Goal: Task Accomplishment & Management: Manage account settings

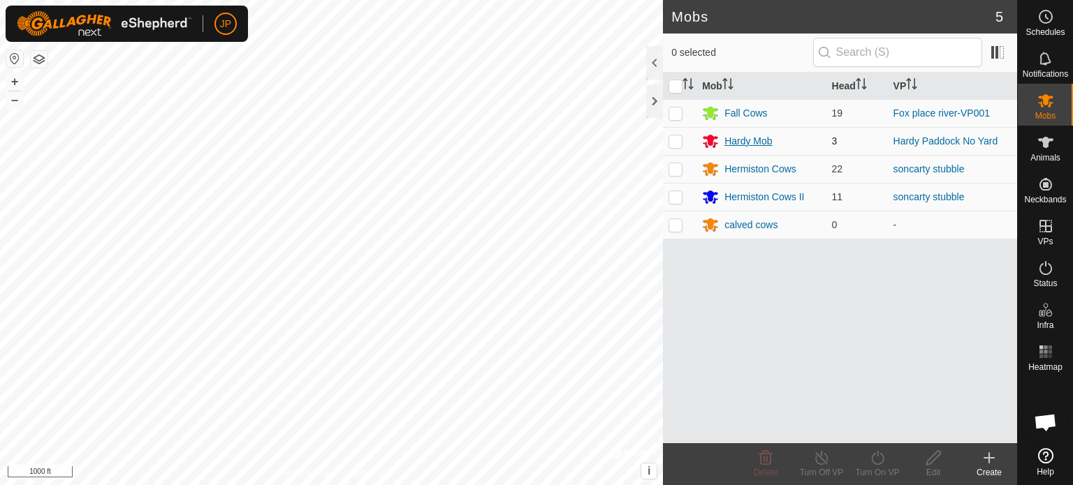
click at [746, 145] on div "Hardy Mob" at bounding box center [747, 141] width 47 height 15
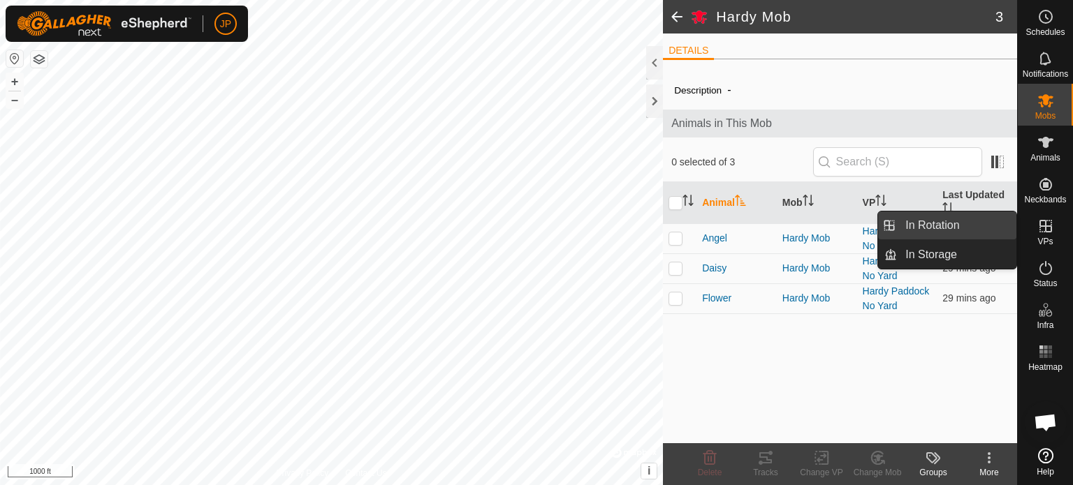
click at [955, 227] on link "In Rotation" at bounding box center [956, 226] width 119 height 28
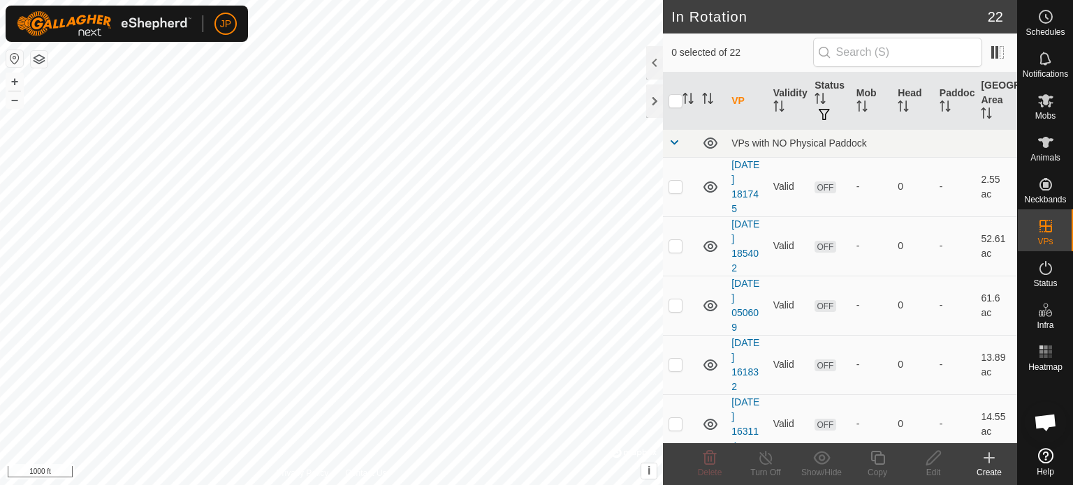
click at [986, 455] on icon at bounding box center [988, 458] width 17 height 17
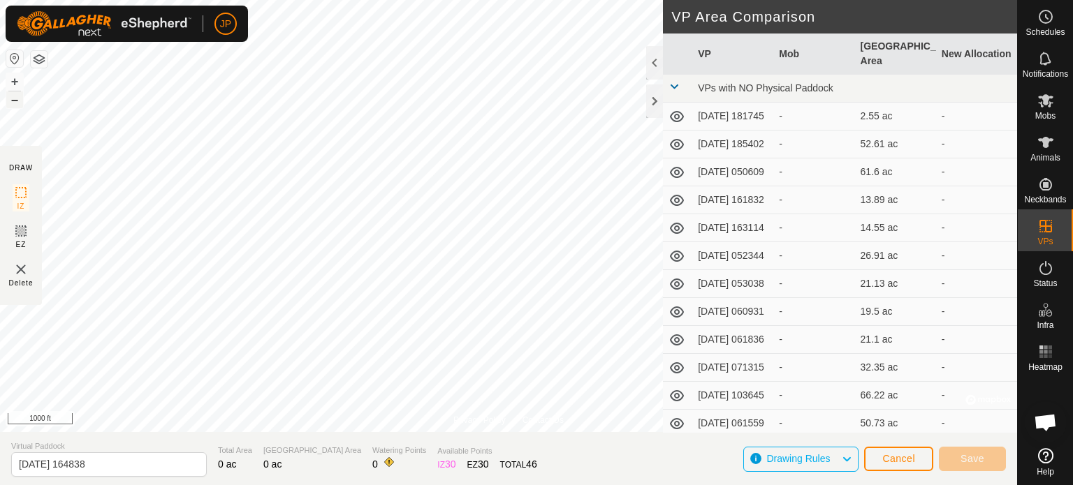
click at [14, 103] on button "–" at bounding box center [14, 99] width 17 height 17
click at [15, 82] on button "+" at bounding box center [14, 81] width 17 height 17
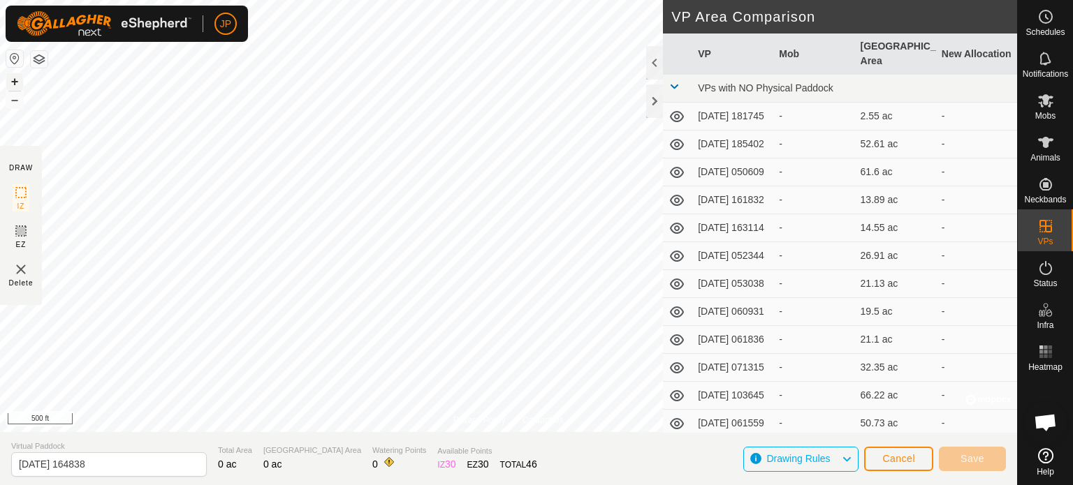
click at [11, 80] on button "+" at bounding box center [14, 81] width 17 height 17
click at [20, 271] on img at bounding box center [21, 269] width 17 height 17
click at [881, 463] on button "Cancel" at bounding box center [898, 459] width 69 height 24
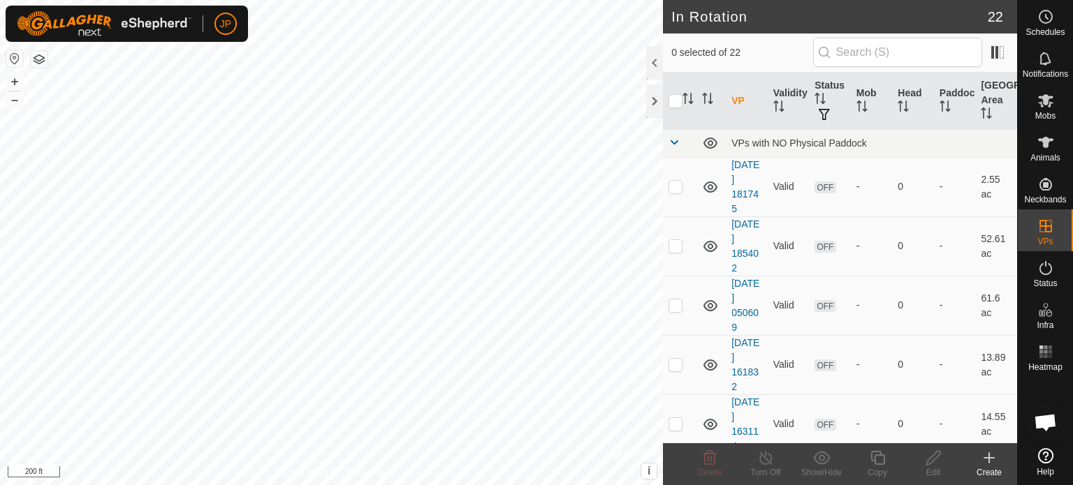
click at [994, 464] on icon at bounding box center [988, 458] width 17 height 17
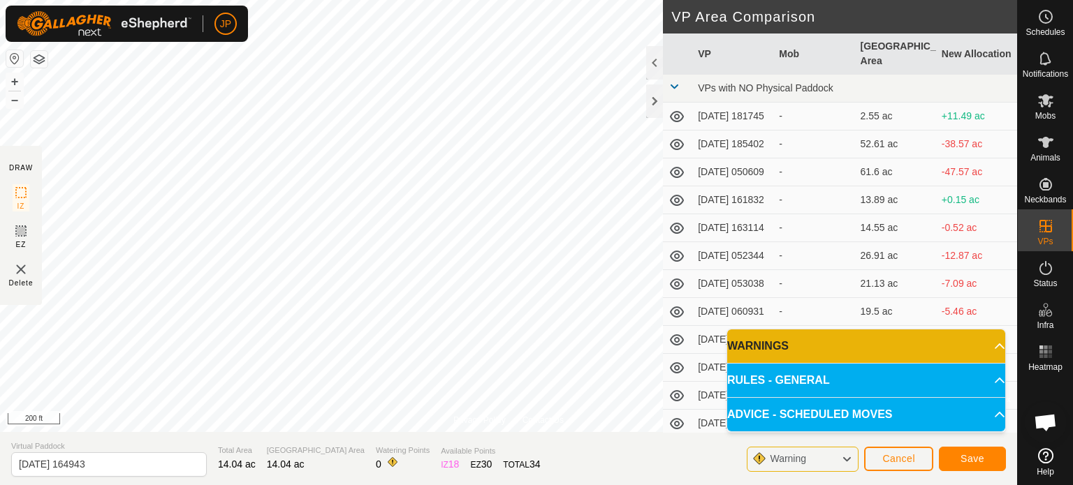
click at [780, 385] on p-accordion-header "RULES - GENERAL" at bounding box center [866, 381] width 278 height 34
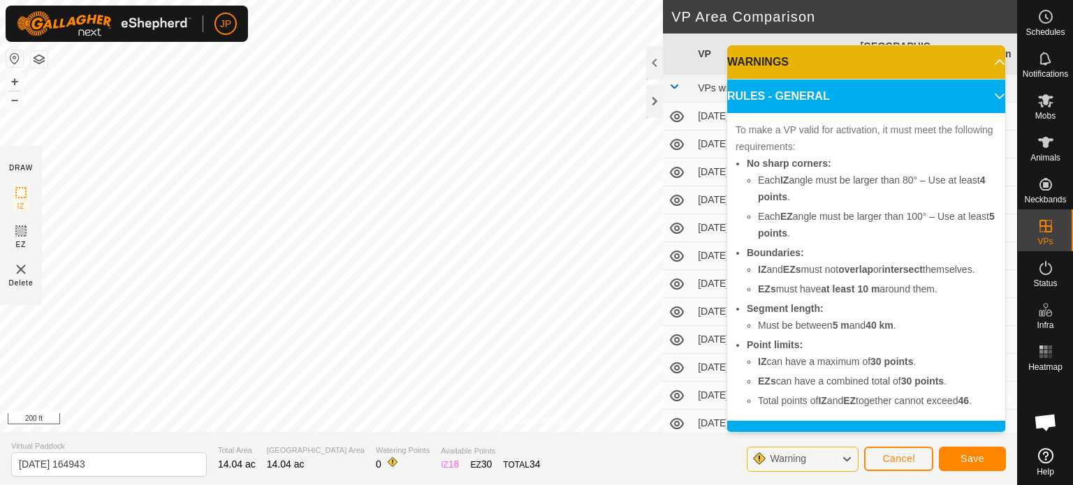
click at [802, 464] on span "Warning" at bounding box center [788, 458] width 36 height 11
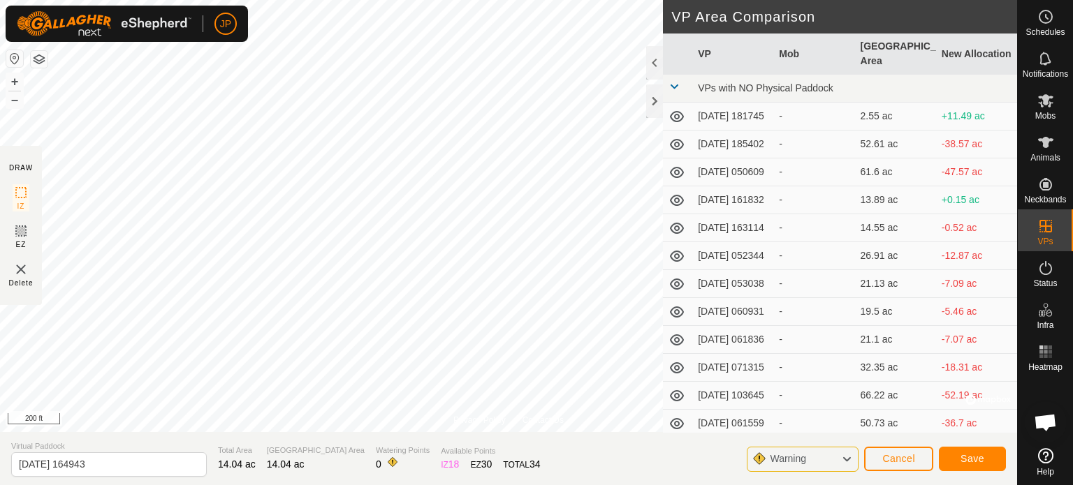
click at [802, 464] on span "Warning" at bounding box center [788, 458] width 36 height 11
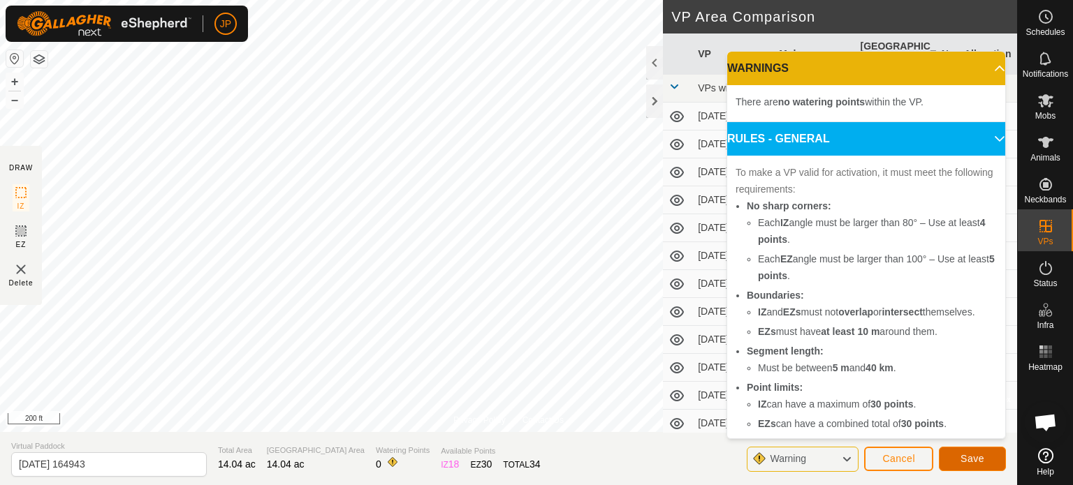
click at [961, 454] on span "Save" at bounding box center [972, 458] width 24 height 11
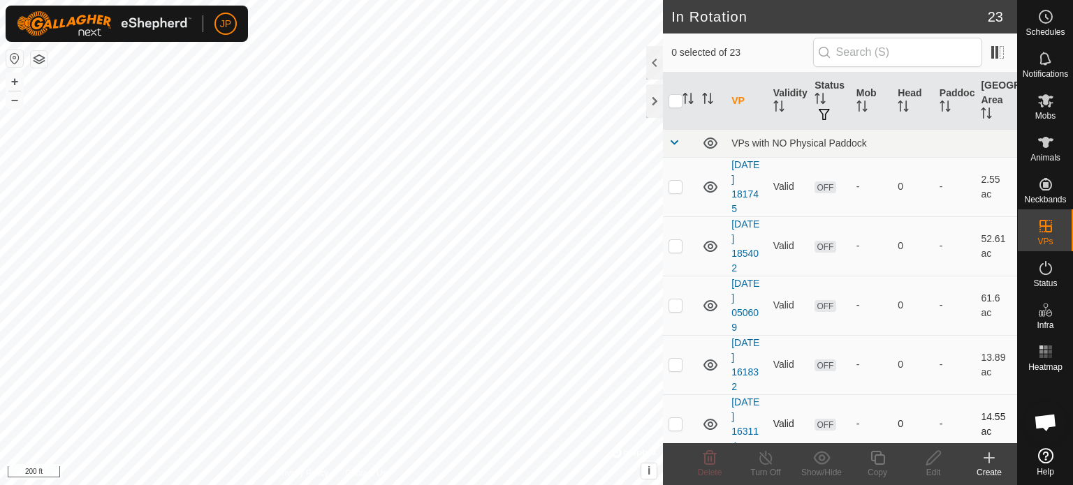
checkbox input "true"
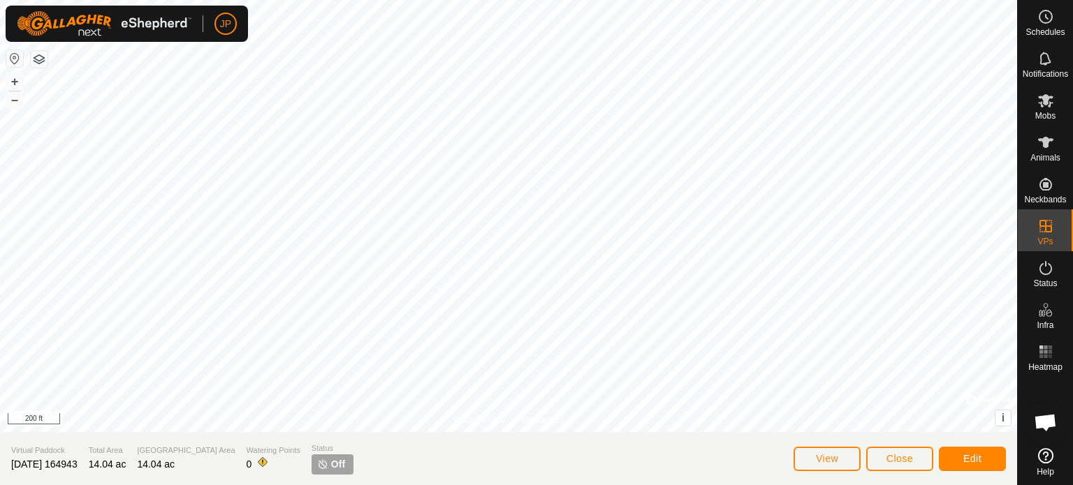
click at [55, 465] on span "2025-09-16 164943" at bounding box center [44, 464] width 66 height 11
click at [975, 459] on span "Edit" at bounding box center [972, 458] width 18 height 11
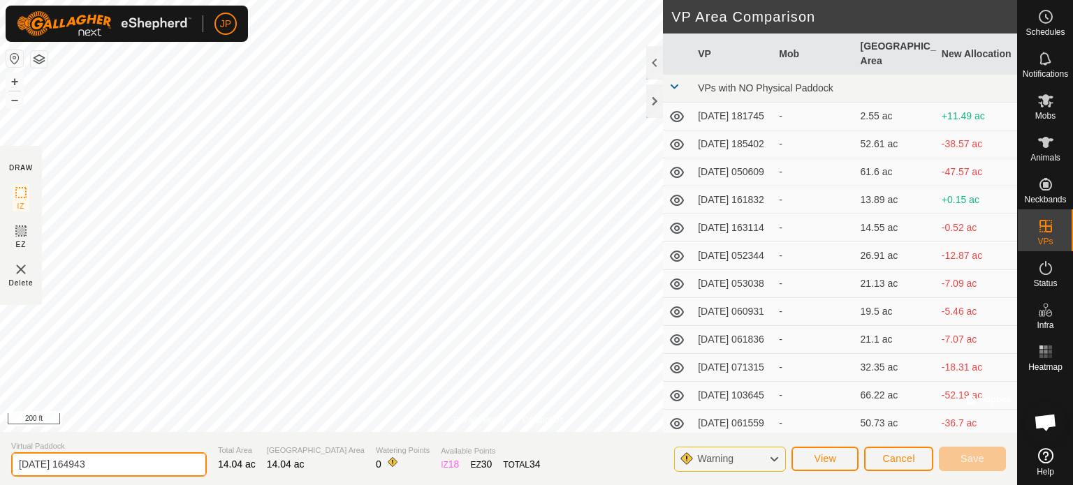
click at [109, 466] on input "2025-09-16 164943" at bounding box center [109, 464] width 196 height 24
type input "2"
type input "Hardy North Pasture"
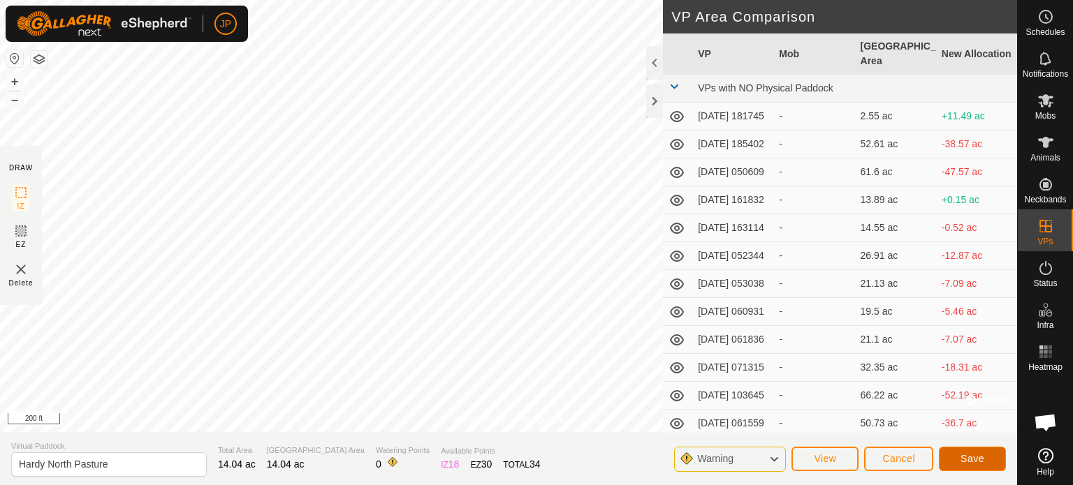
click at [973, 458] on span "Save" at bounding box center [972, 458] width 24 height 11
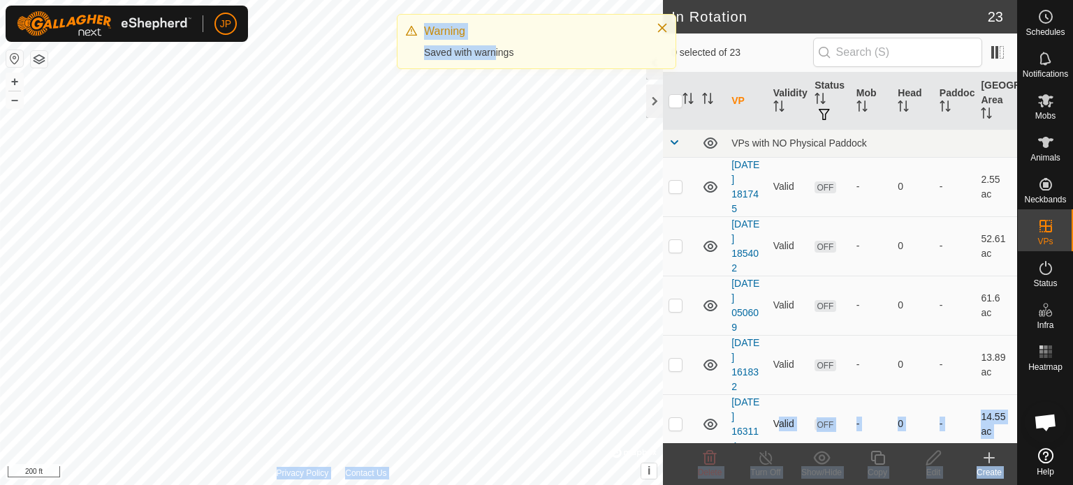
drag, startPoint x: 493, startPoint y: 51, endPoint x: 726, endPoint y: 393, distance: 414.1
click at [726, 393] on div "JP Schedules Notifications Mobs Animals Neckbands VPs Status Infra Heatmap Help…" at bounding box center [536, 242] width 1073 height 485
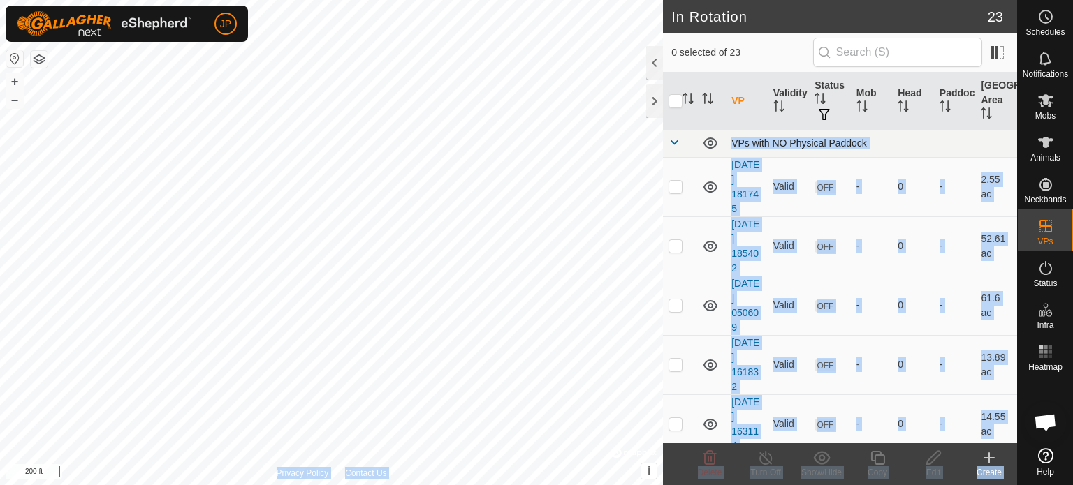
click at [913, 147] on div "VPs with NO Physical Paddock" at bounding box center [871, 143] width 280 height 11
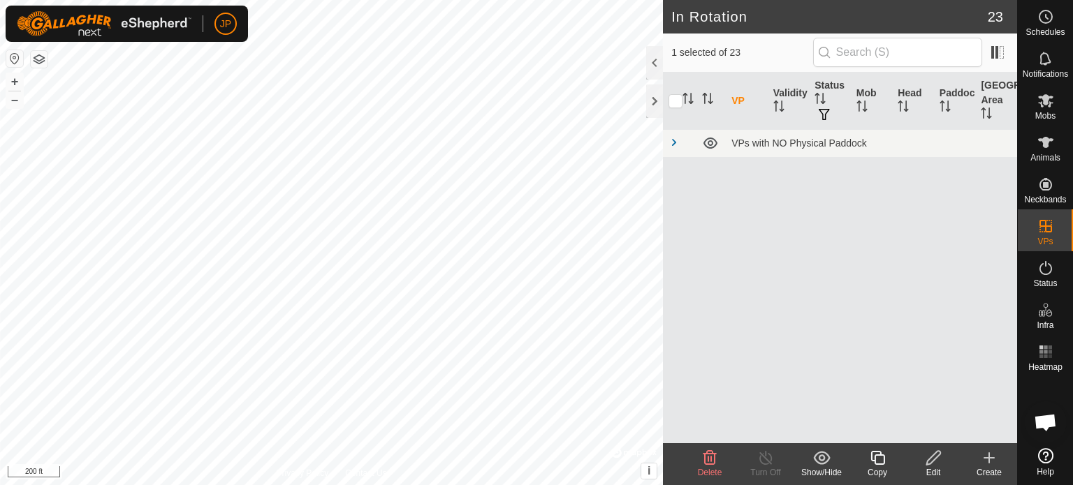
click at [933, 461] on icon at bounding box center [933, 458] width 14 height 14
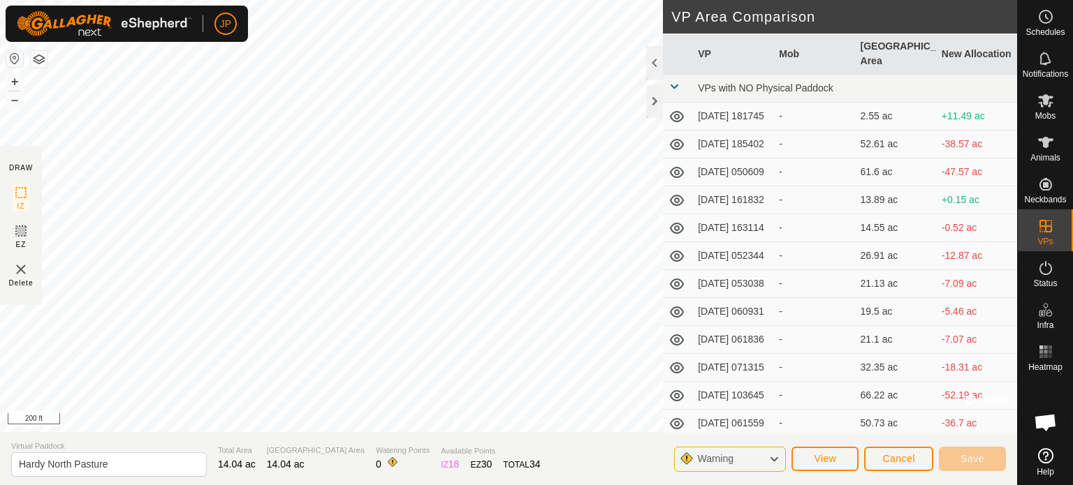
click at [755, 455] on div "Warning" at bounding box center [730, 459] width 112 height 25
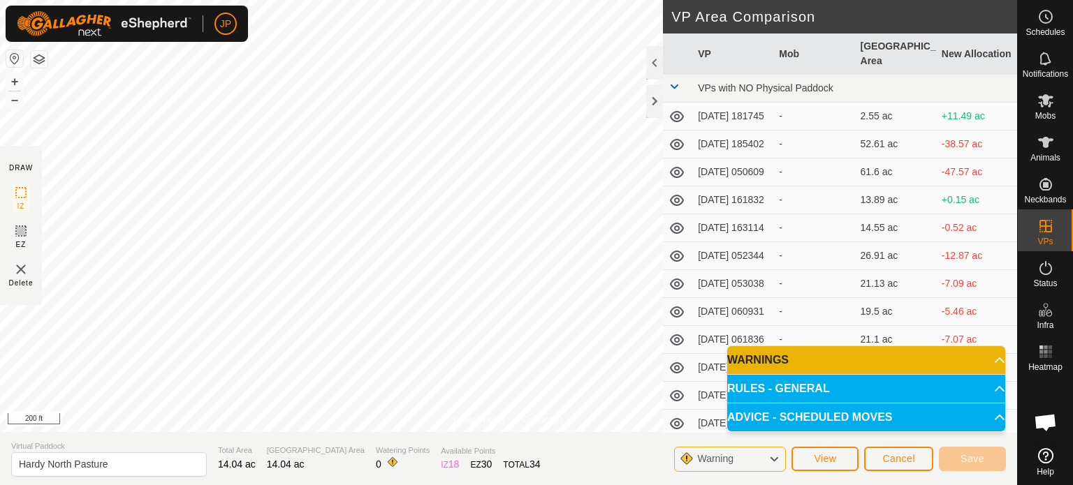
click at [772, 420] on p-accordion-header "ADVICE - SCHEDULED MOVES" at bounding box center [866, 418] width 278 height 28
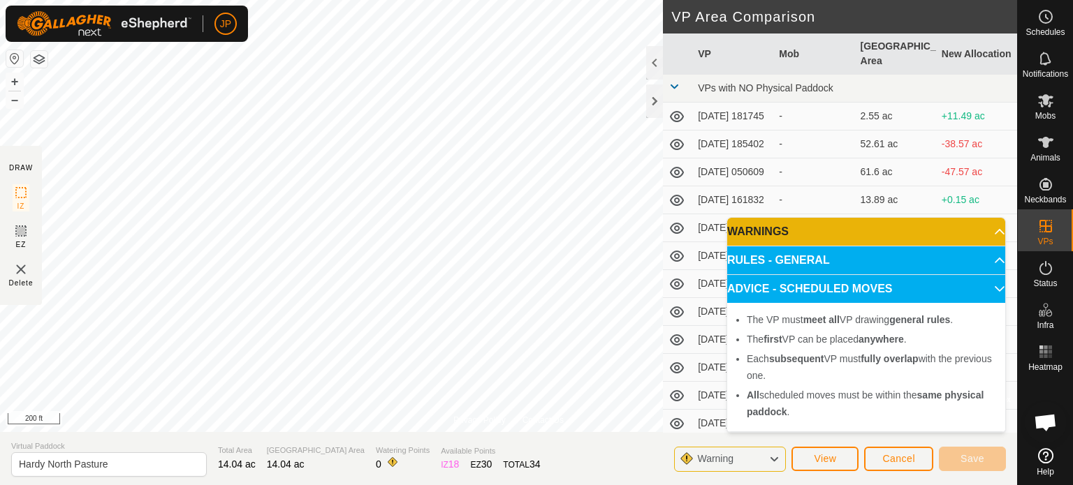
click at [774, 256] on p-accordion-header "RULES - GENERAL" at bounding box center [866, 260] width 278 height 28
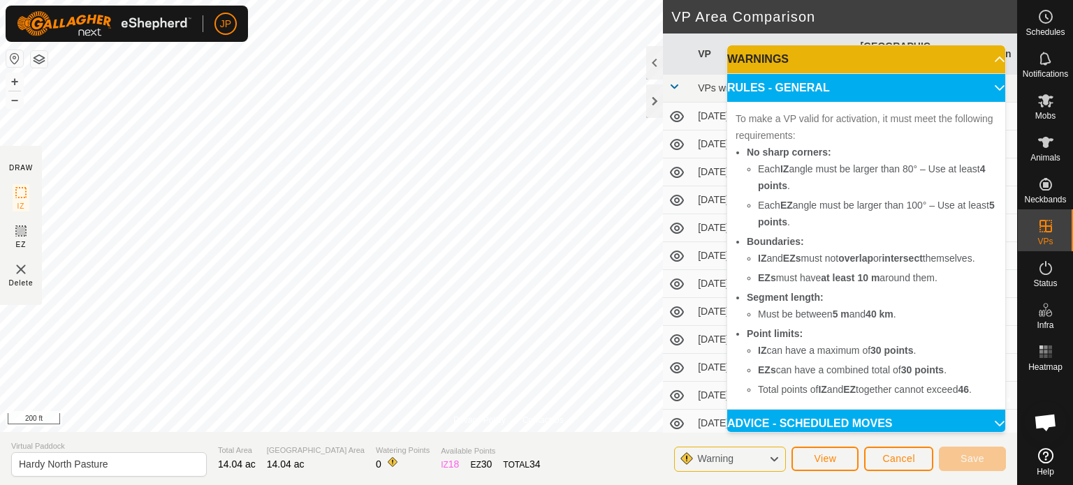
click at [742, 463] on span "Warning" at bounding box center [720, 459] width 47 height 18
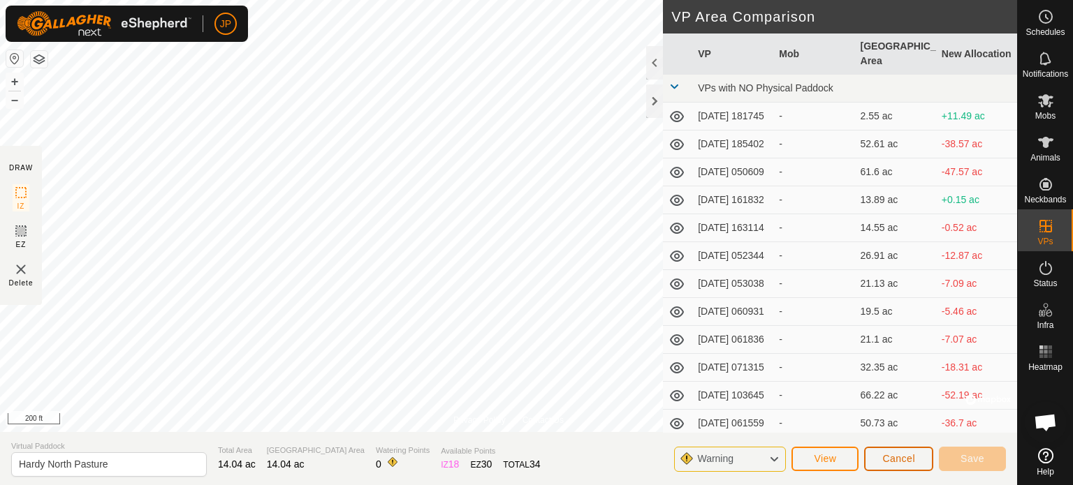
click at [893, 452] on button "Cancel" at bounding box center [898, 459] width 69 height 24
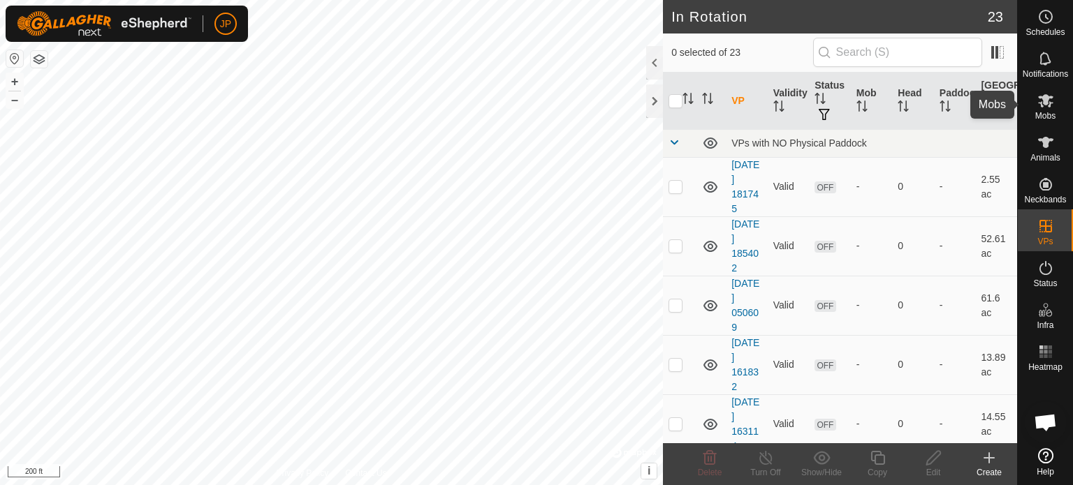
click at [1040, 105] on icon at bounding box center [1045, 100] width 15 height 13
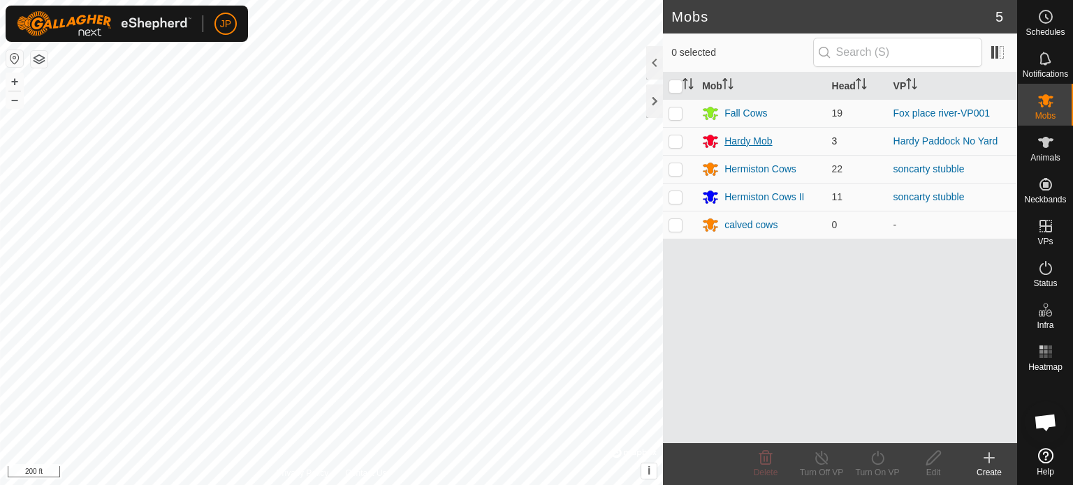
click at [768, 136] on div "Hardy Mob" at bounding box center [747, 141] width 47 height 15
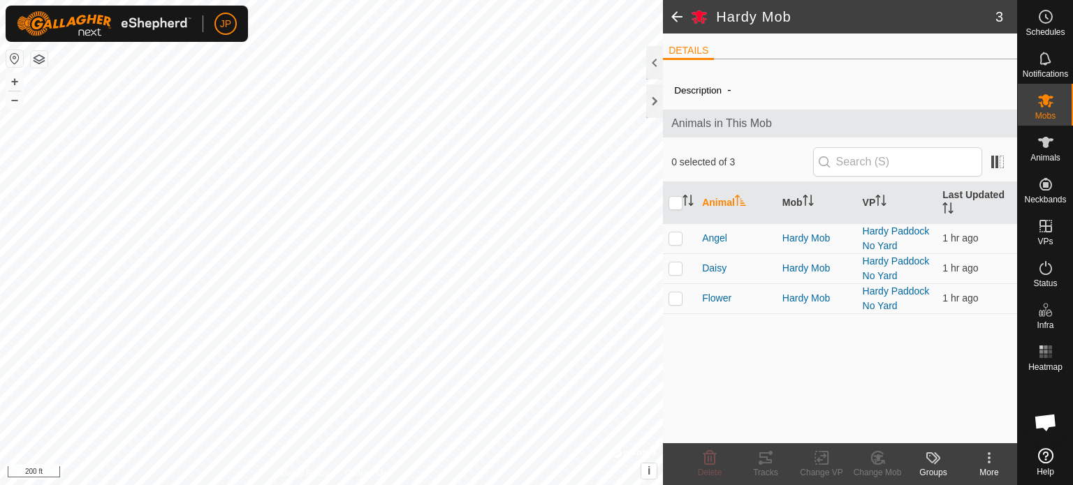
click at [720, 358] on div "Description - Animals in This Mob 0 selected of 3 Animal Mob VP Last Updated An…" at bounding box center [840, 257] width 354 height 373
click at [883, 239] on link "Hardy Paddock No Yard" at bounding box center [895, 239] width 67 height 26
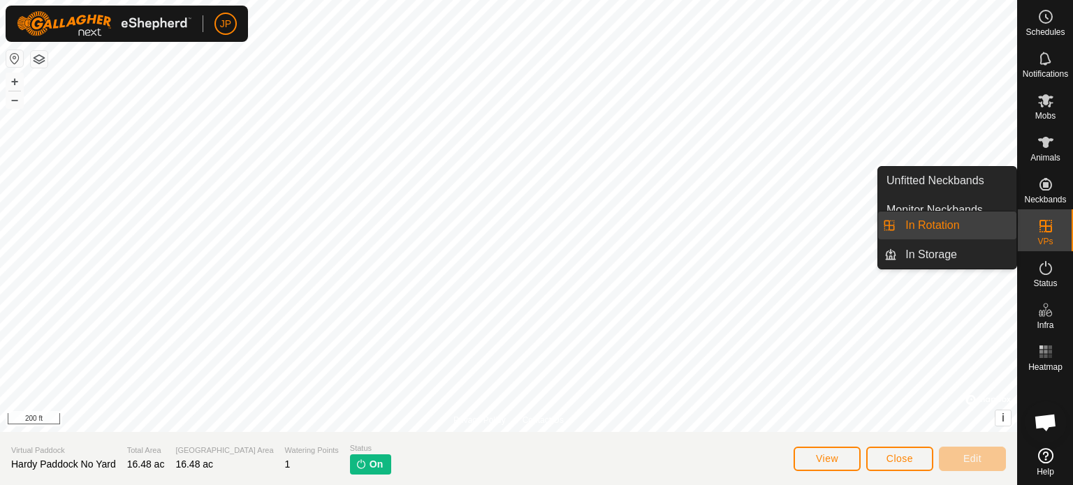
click at [1049, 229] on icon at bounding box center [1045, 226] width 17 height 17
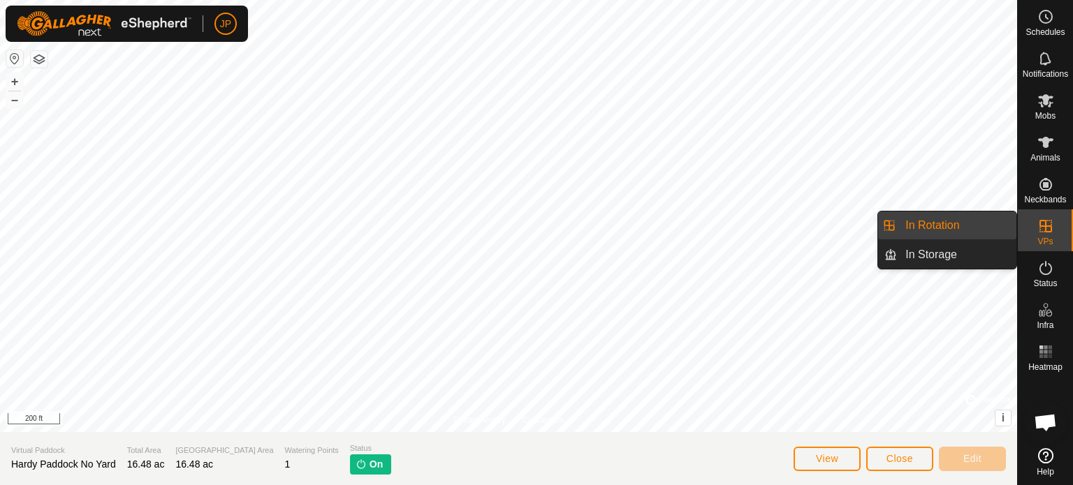
click at [965, 226] on link "In Rotation" at bounding box center [956, 226] width 119 height 28
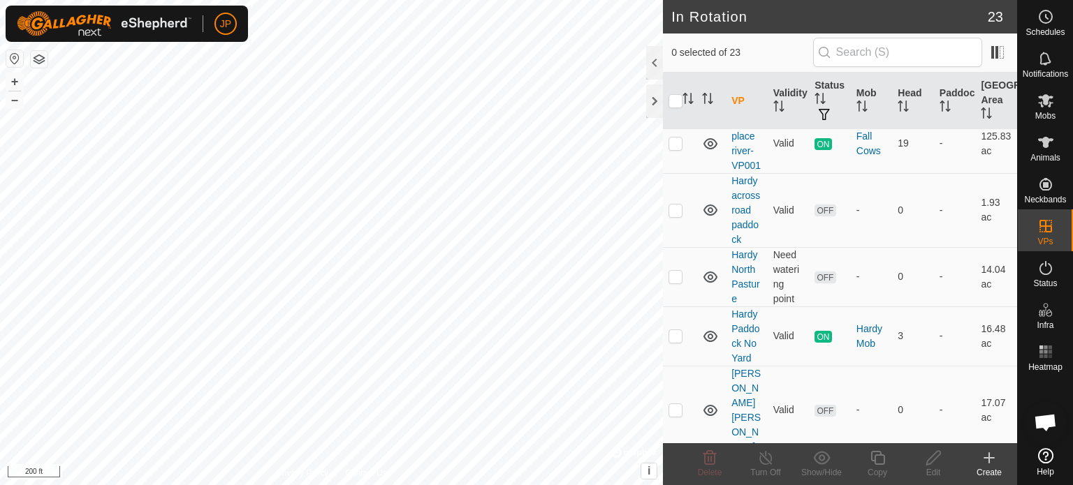
scroll to position [883, 0]
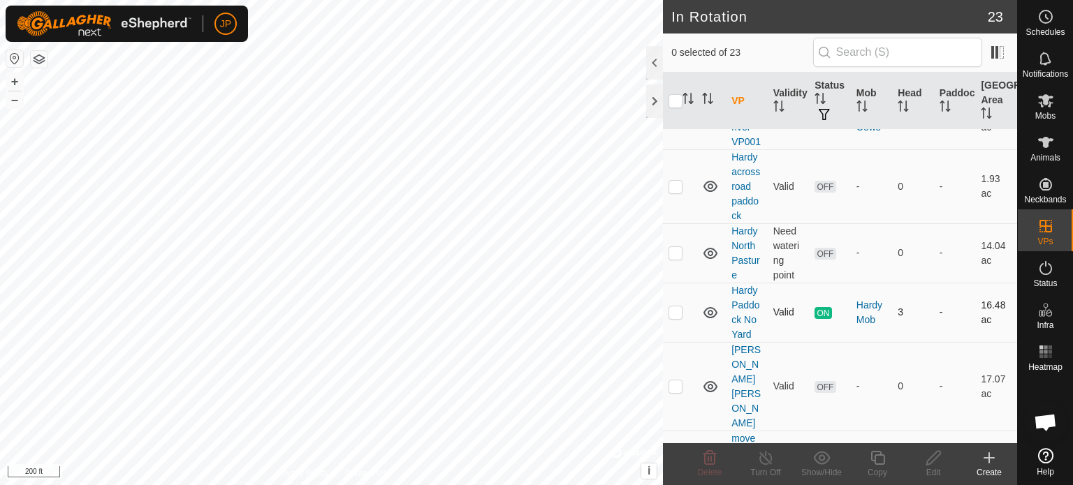
click at [672, 307] on p-checkbox at bounding box center [675, 312] width 14 height 11
checkbox input "true"
click at [768, 458] on icon at bounding box center [765, 458] width 17 height 17
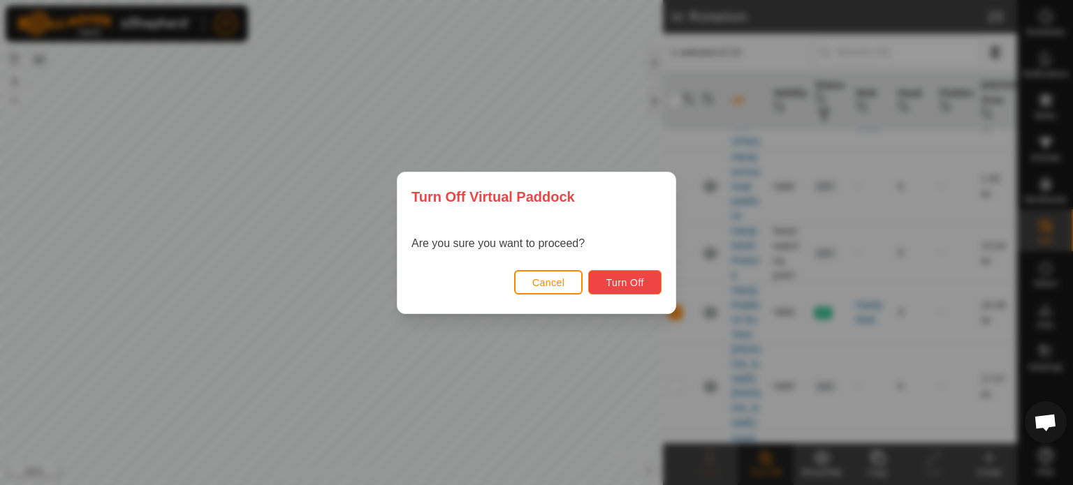
click at [638, 286] on span "Turn Off" at bounding box center [624, 282] width 38 height 11
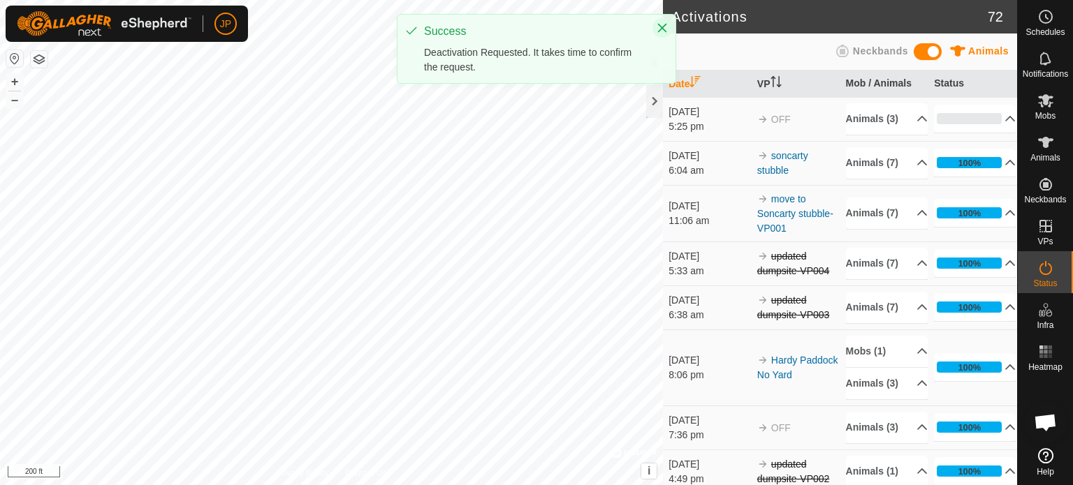
click at [662, 26] on icon "Close" at bounding box center [661, 27] width 11 height 11
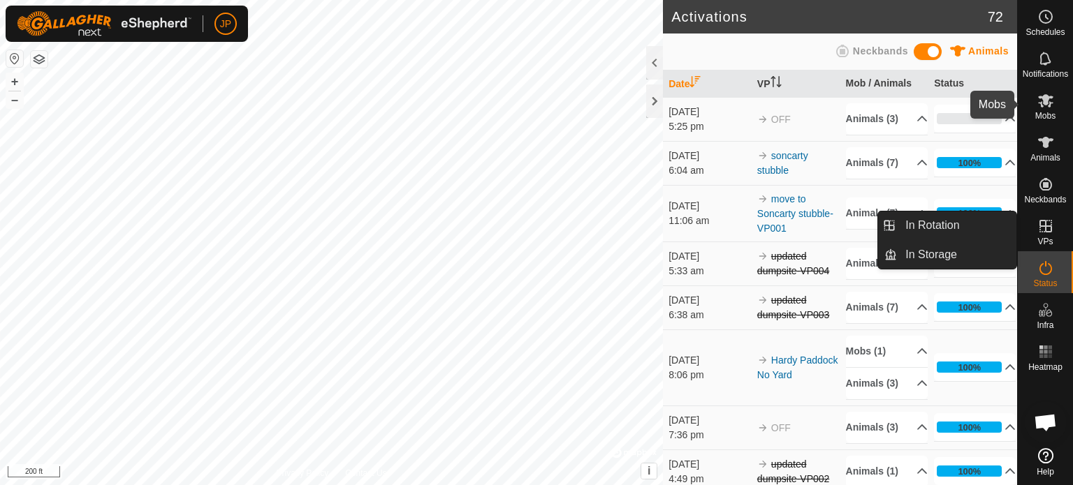
click at [1045, 112] on span "Mobs" at bounding box center [1045, 116] width 20 height 8
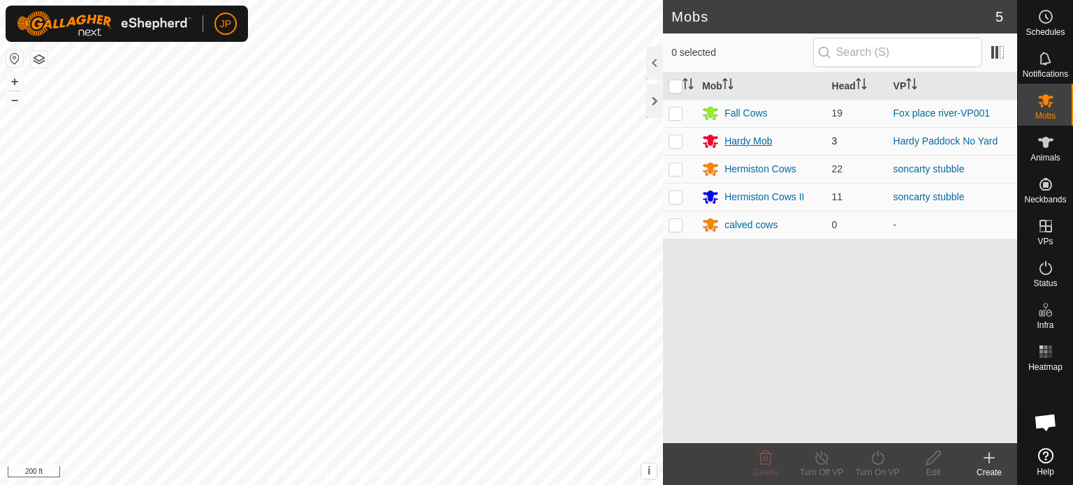
click at [742, 138] on div "Hardy Mob" at bounding box center [747, 141] width 47 height 15
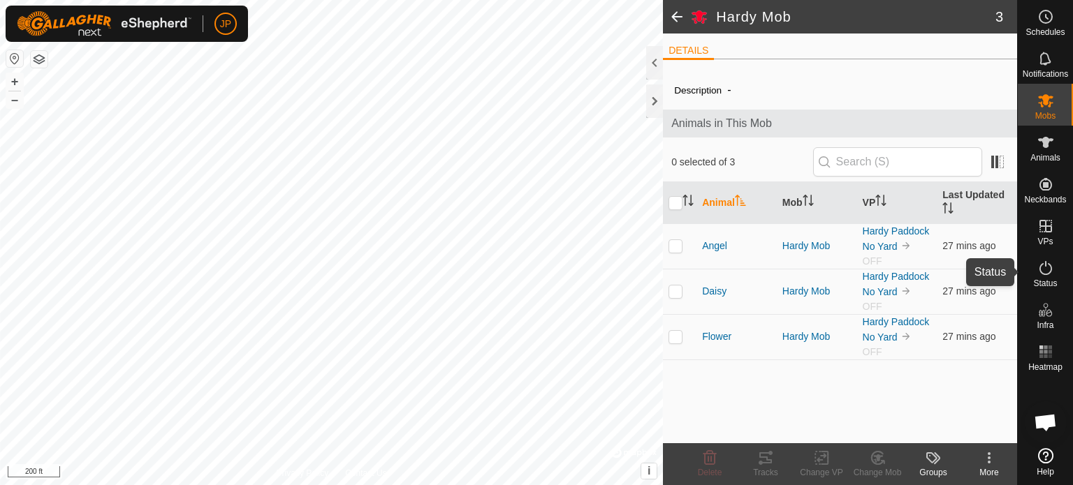
click at [1049, 277] on es-activation-svg-icon at bounding box center [1045, 268] width 25 height 22
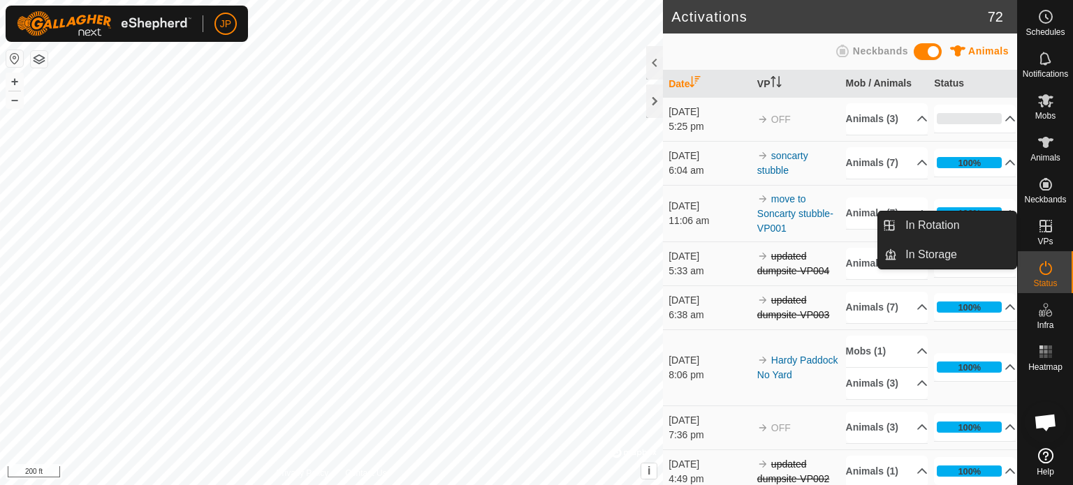
click at [1045, 225] on icon at bounding box center [1045, 226] width 13 height 13
click at [958, 223] on link "In Rotation" at bounding box center [956, 226] width 119 height 28
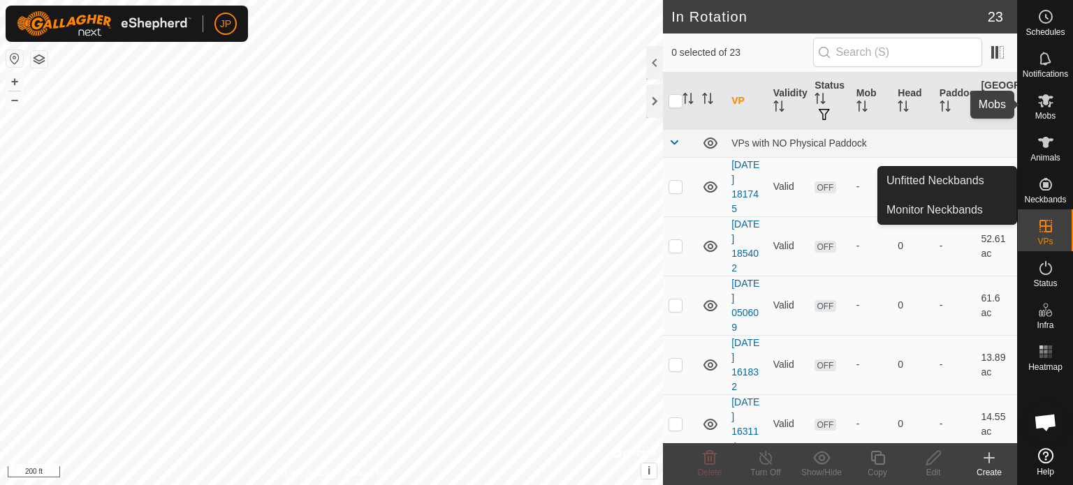
click at [1045, 105] on icon at bounding box center [1045, 100] width 17 height 17
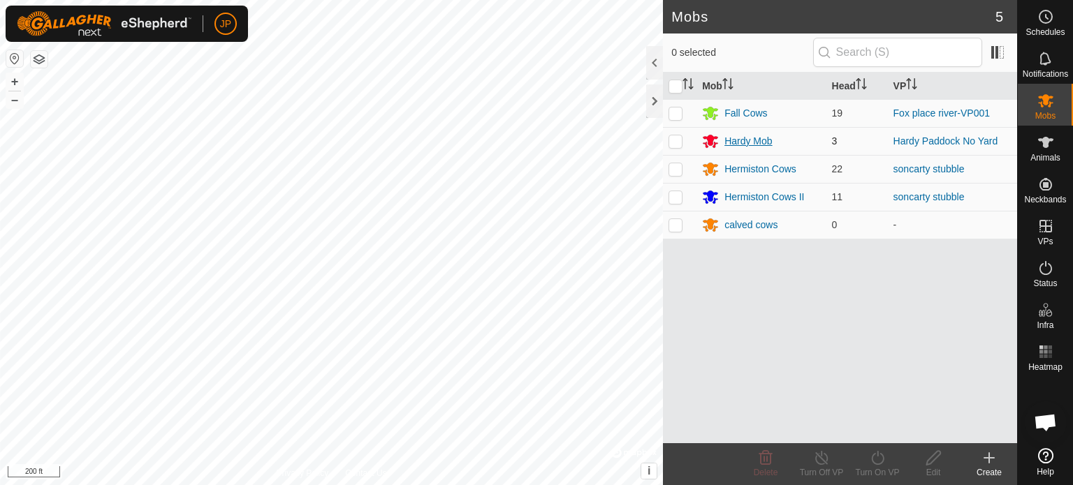
click at [761, 138] on div "Hardy Mob" at bounding box center [747, 141] width 47 height 15
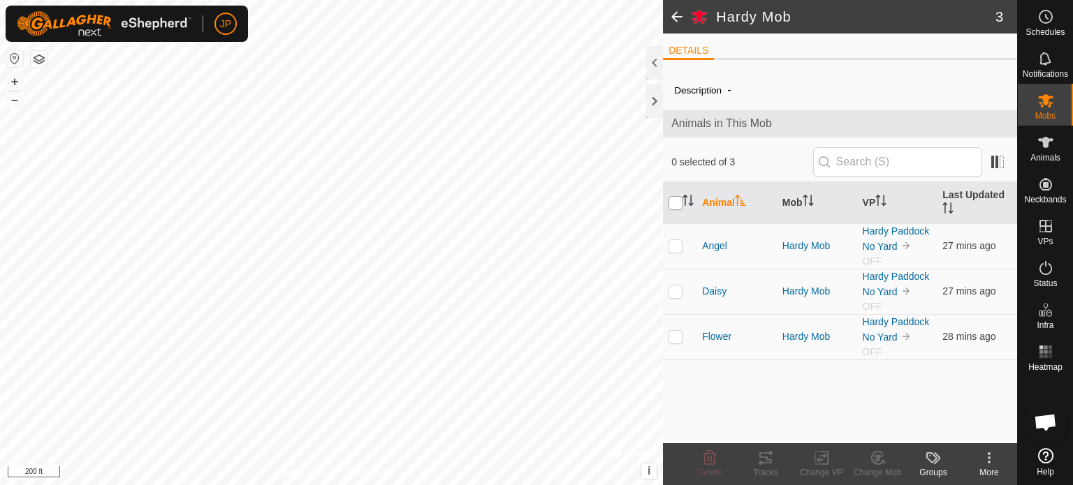
click at [681, 198] on input "checkbox" at bounding box center [675, 203] width 14 height 14
checkbox input "true"
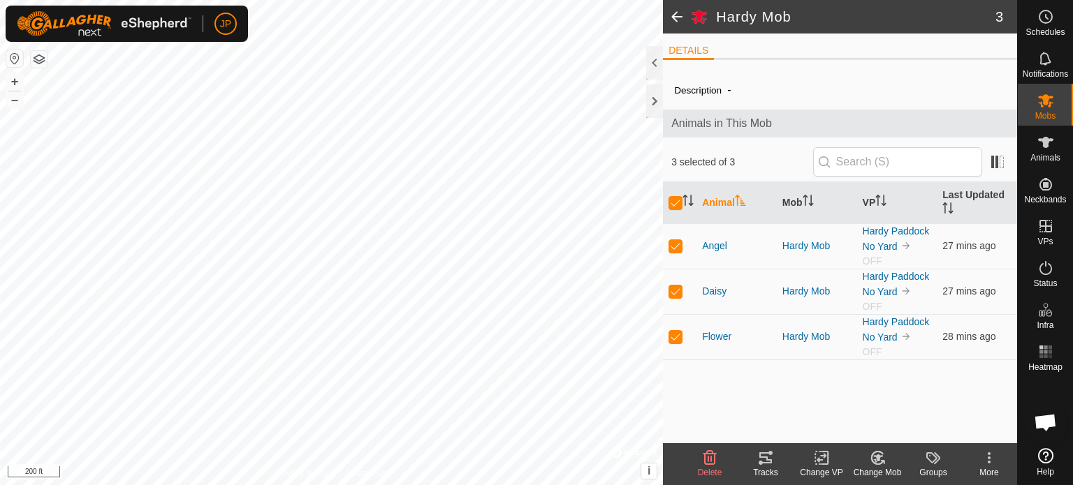
click at [816, 455] on icon at bounding box center [821, 458] width 17 height 17
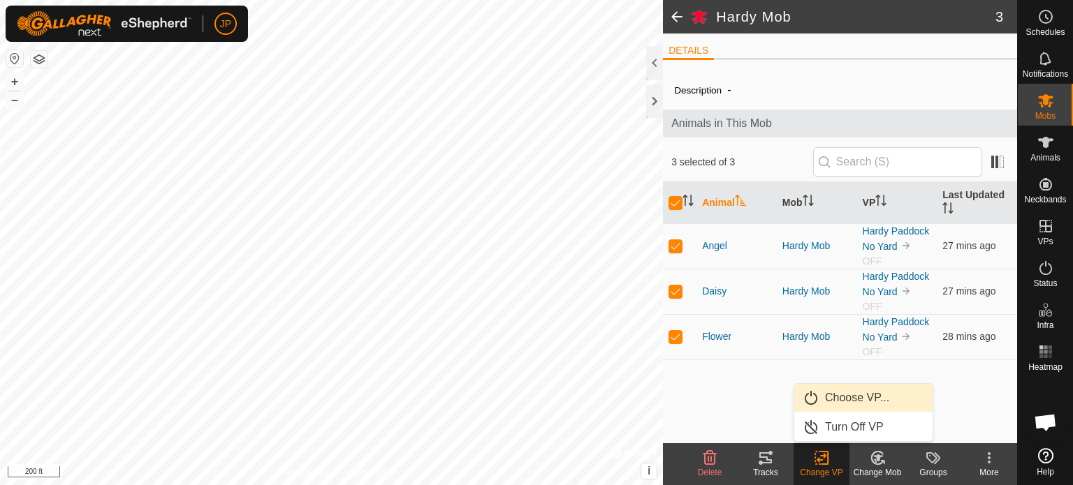
click at [850, 395] on link "Choose VP..." at bounding box center [863, 398] width 138 height 28
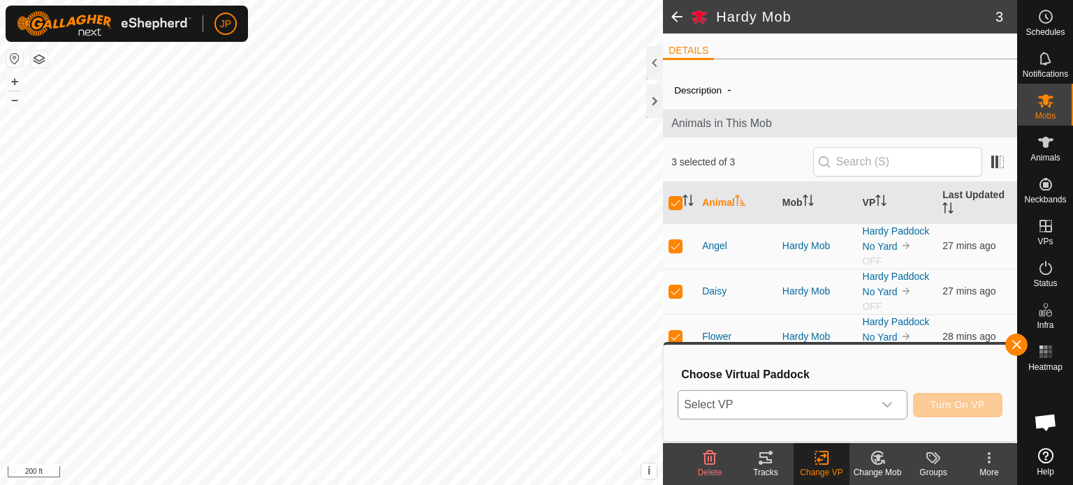
click at [813, 403] on span "Select VP" at bounding box center [775, 405] width 195 height 28
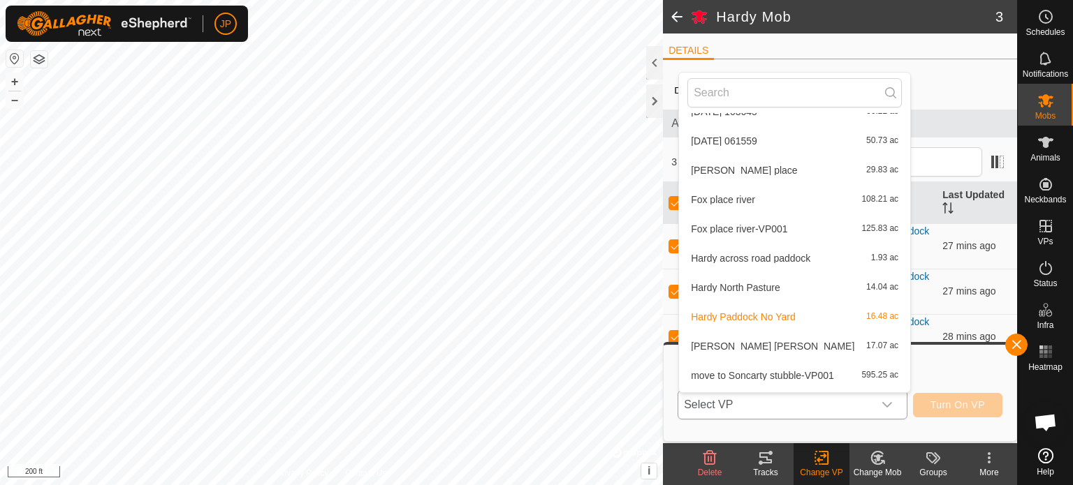
scroll to position [344, 0]
click at [742, 281] on li "Hardy North Pasture 14.04 ac" at bounding box center [794, 285] width 231 height 28
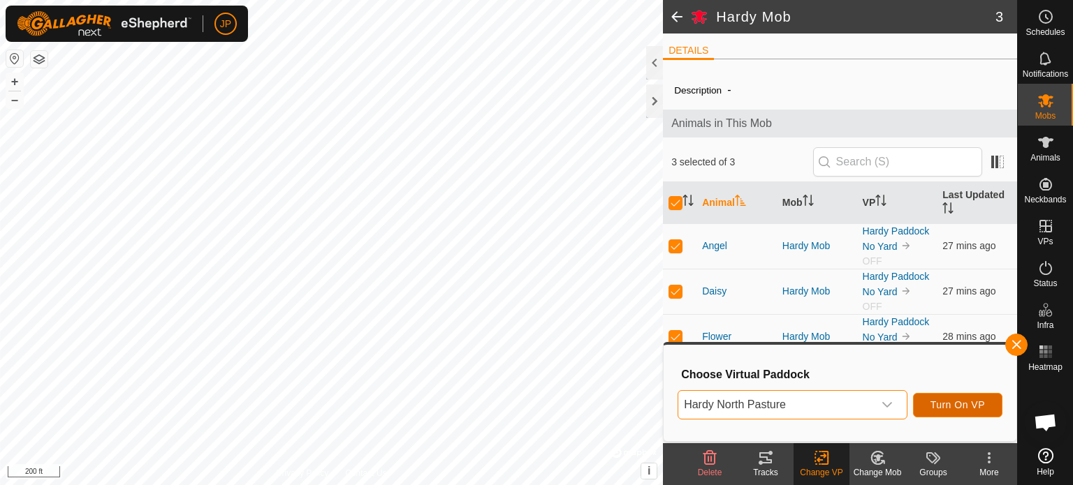
click at [961, 407] on span "Turn On VP" at bounding box center [957, 404] width 54 height 11
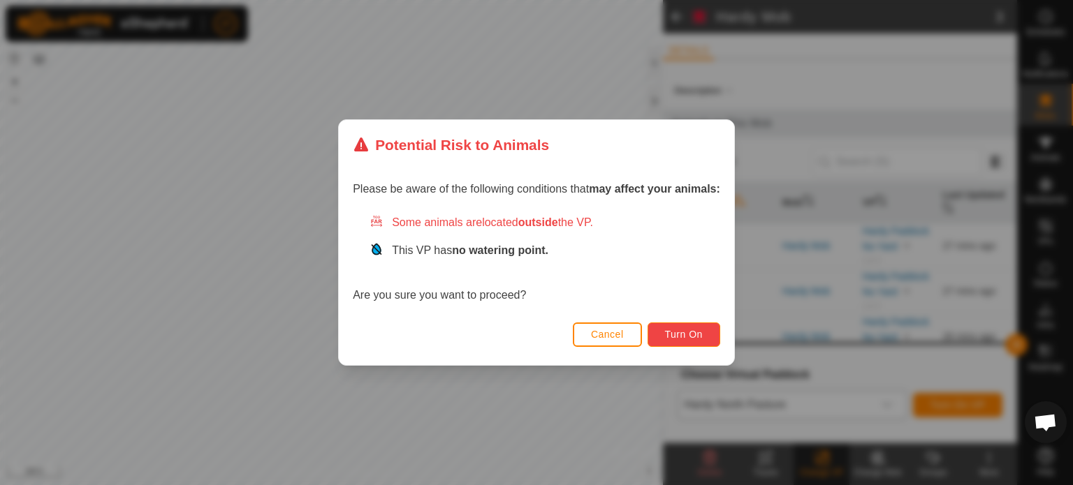
click at [667, 332] on span "Turn On" at bounding box center [684, 334] width 38 height 11
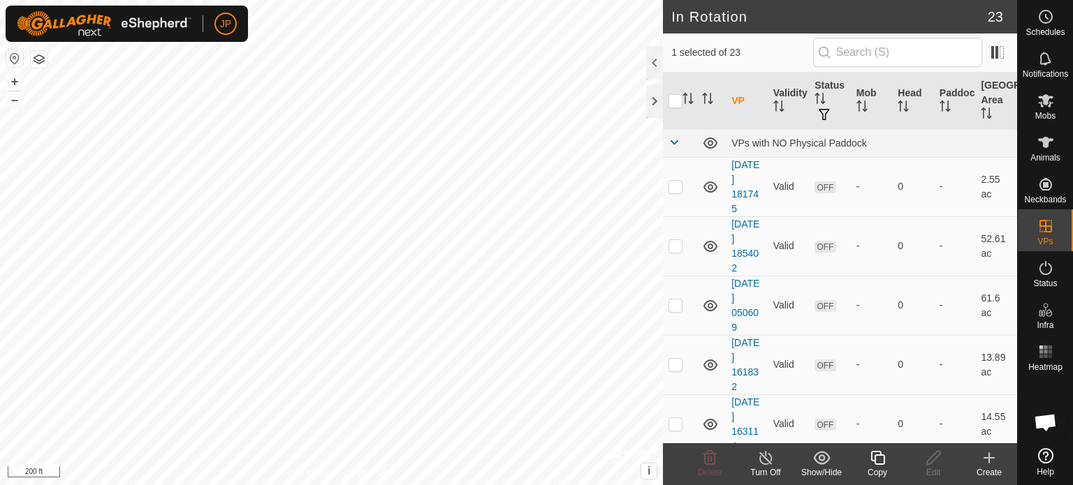
click at [760, 460] on icon at bounding box center [765, 458] width 17 height 17
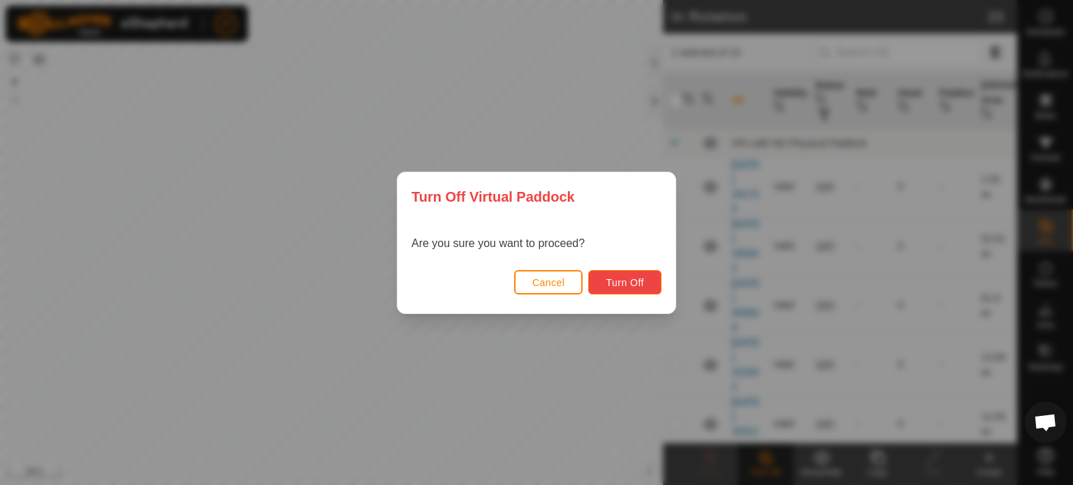
click at [628, 279] on span "Turn Off" at bounding box center [624, 282] width 38 height 11
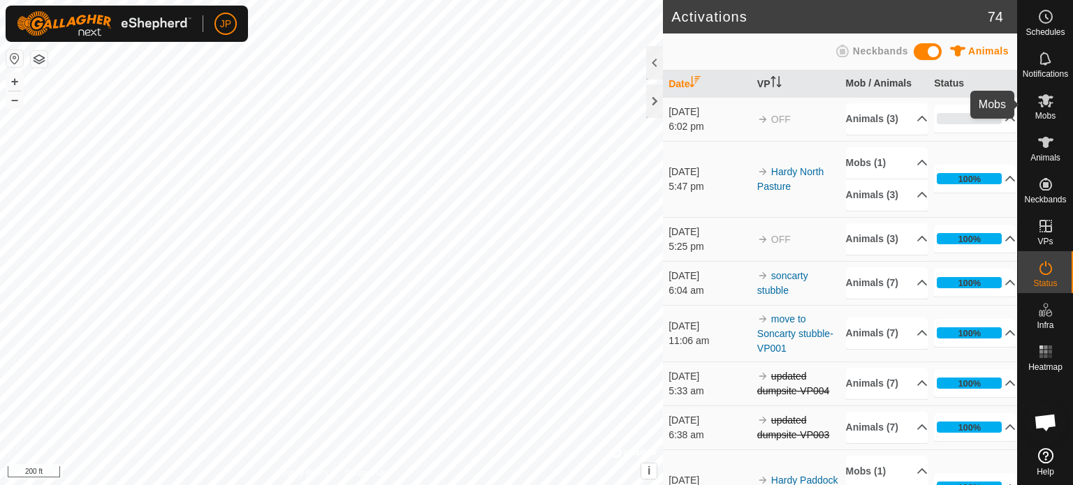
click at [1046, 97] on icon at bounding box center [1045, 100] width 15 height 13
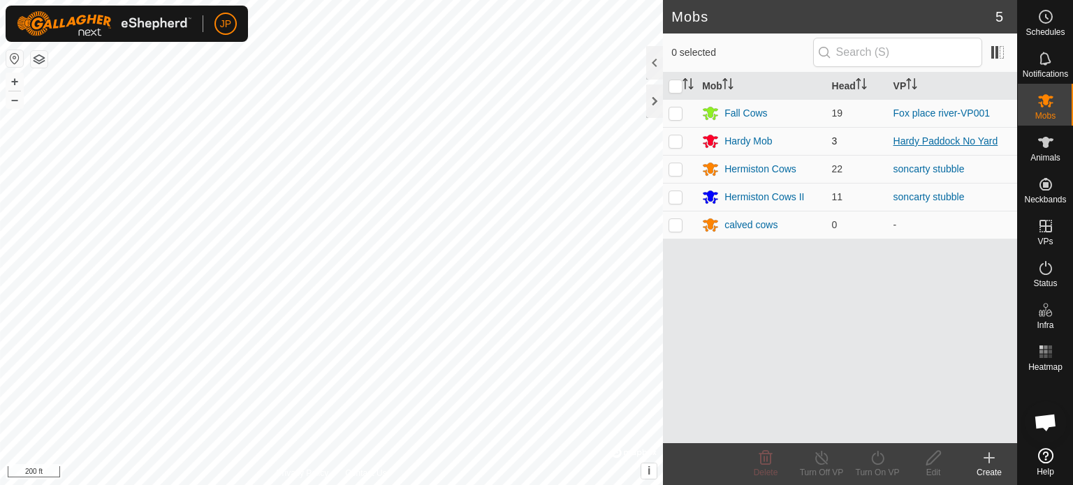
click at [915, 138] on link "Hardy Paddock No Yard" at bounding box center [945, 140] width 105 height 11
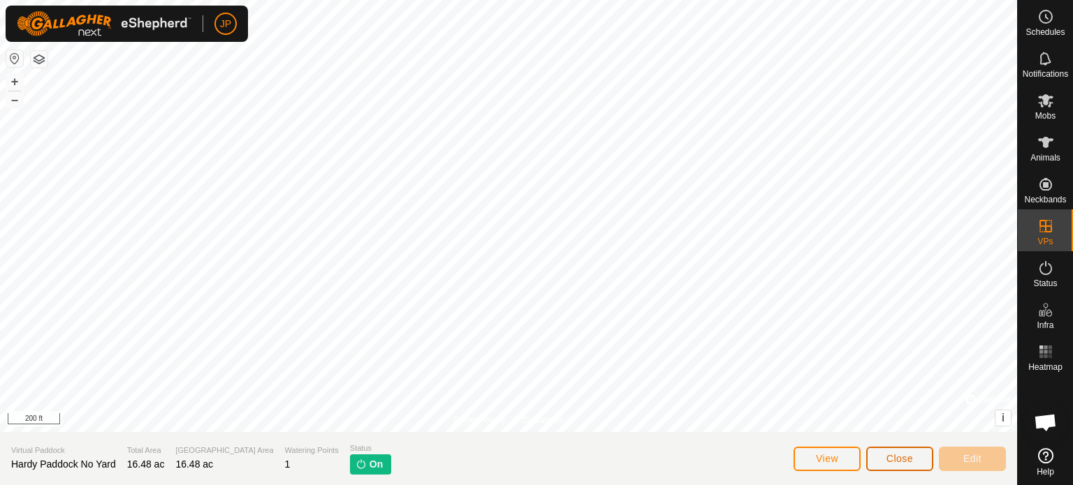
click at [904, 455] on span "Close" at bounding box center [899, 458] width 27 height 11
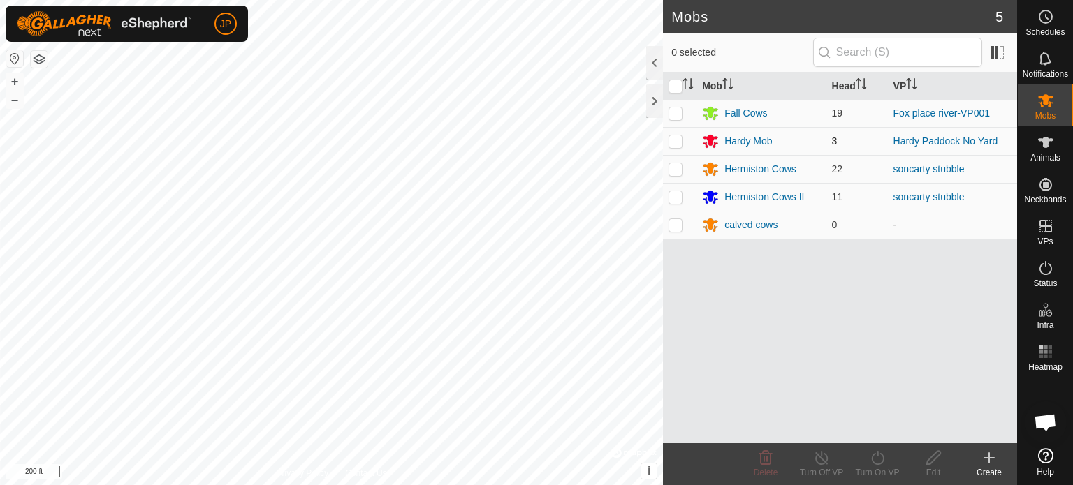
click at [670, 137] on p-checkbox at bounding box center [675, 140] width 14 height 11
checkbox input "false"
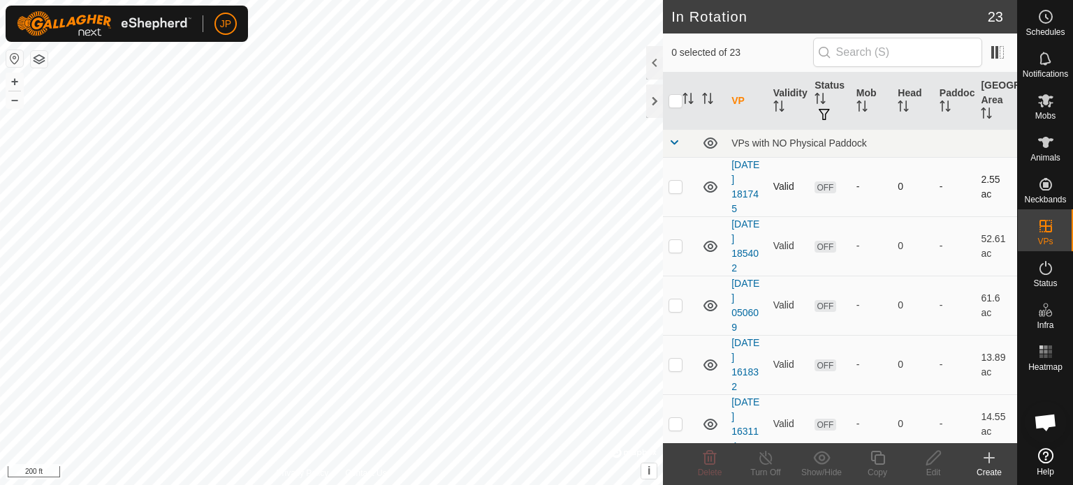
checkbox input "true"
click at [766, 457] on icon at bounding box center [765, 458] width 17 height 17
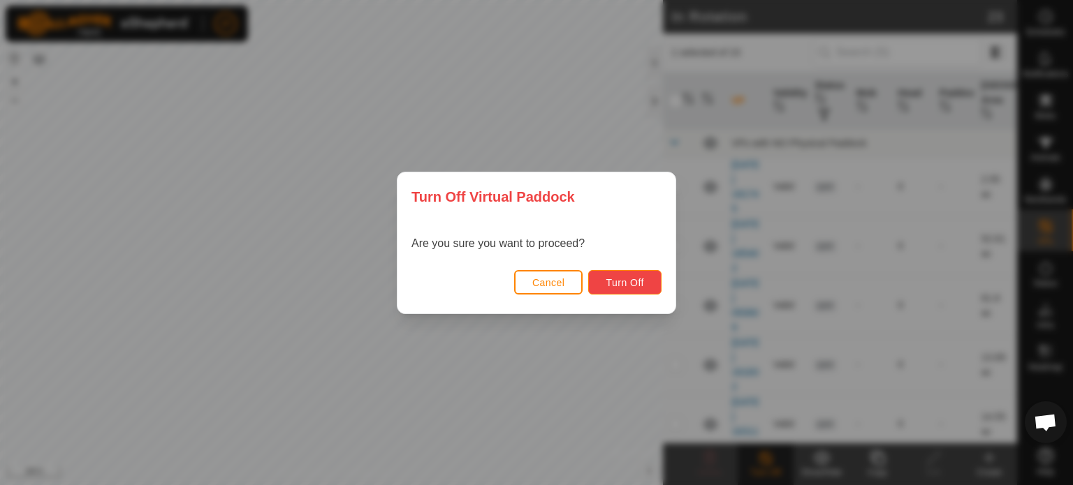
click at [616, 284] on span "Turn Off" at bounding box center [624, 282] width 38 height 11
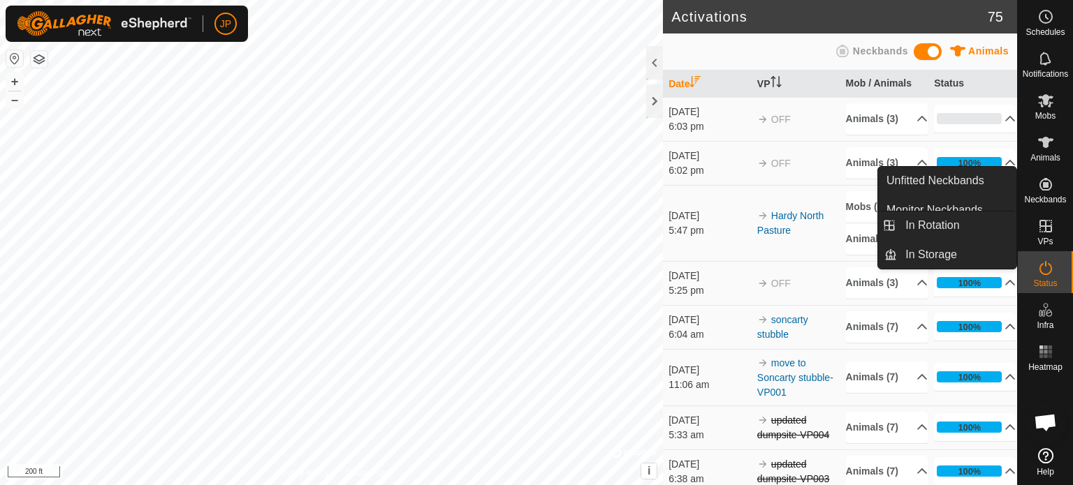
click at [1043, 220] on icon at bounding box center [1045, 226] width 13 height 13
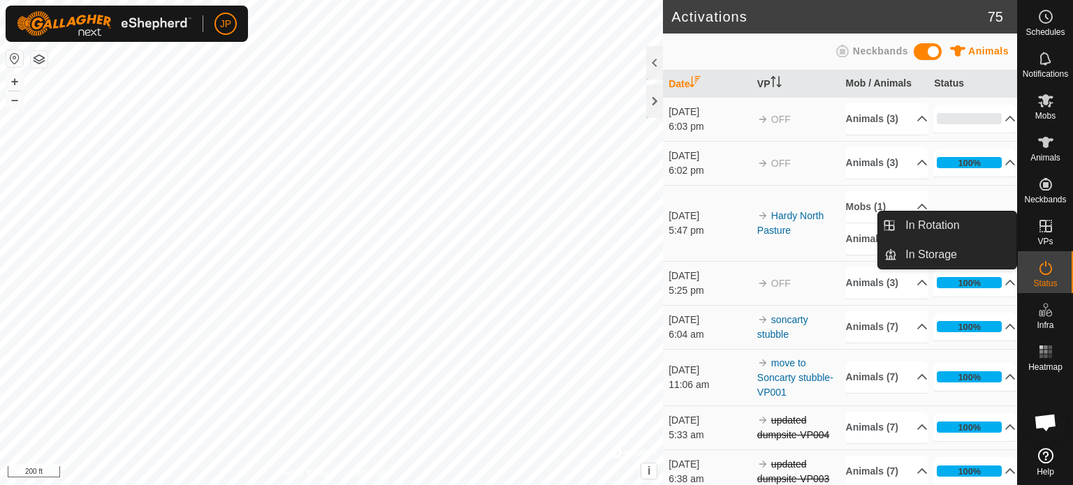
click at [1039, 223] on icon at bounding box center [1045, 226] width 13 height 13
click at [1045, 232] on icon at bounding box center [1045, 226] width 13 height 13
click at [948, 229] on link "In Rotation" at bounding box center [956, 226] width 119 height 28
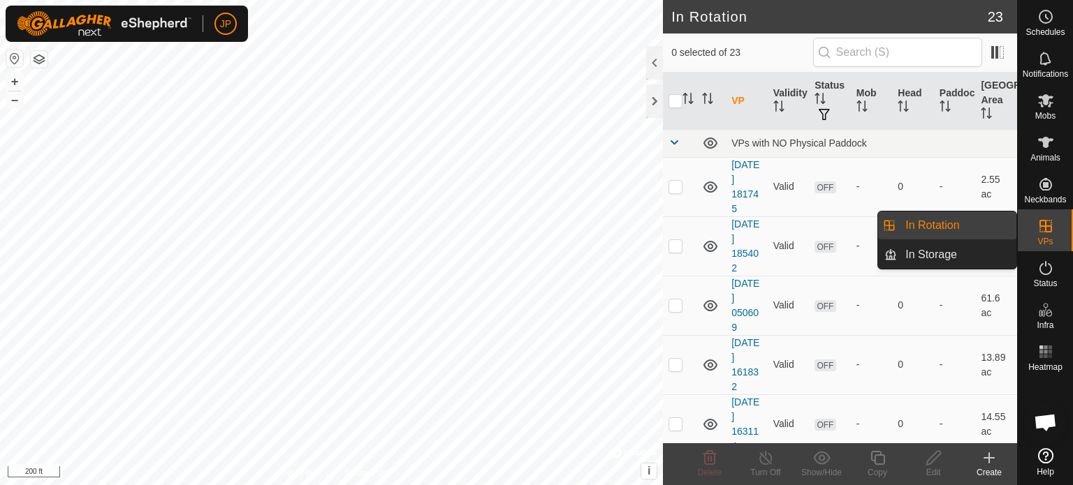
click at [941, 226] on link "In Rotation" at bounding box center [956, 226] width 119 height 28
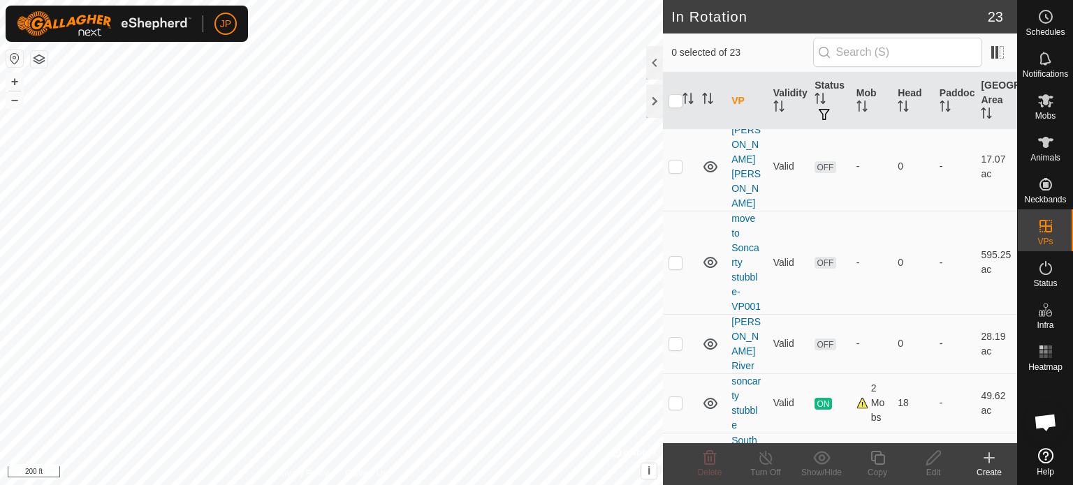
scroll to position [1105, 0]
click at [1026, 393] on div at bounding box center [1044, 410] width 55 height 66
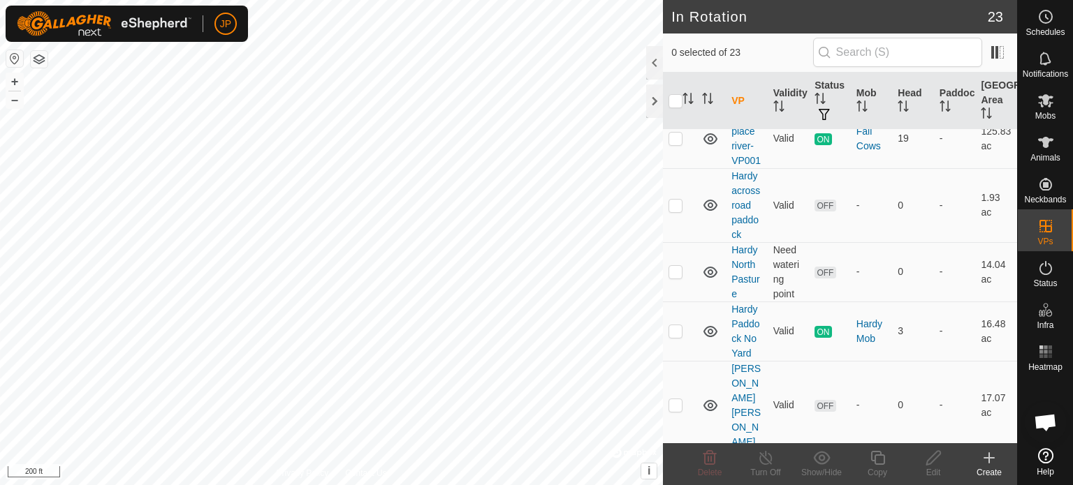
scroll to position [862, 0]
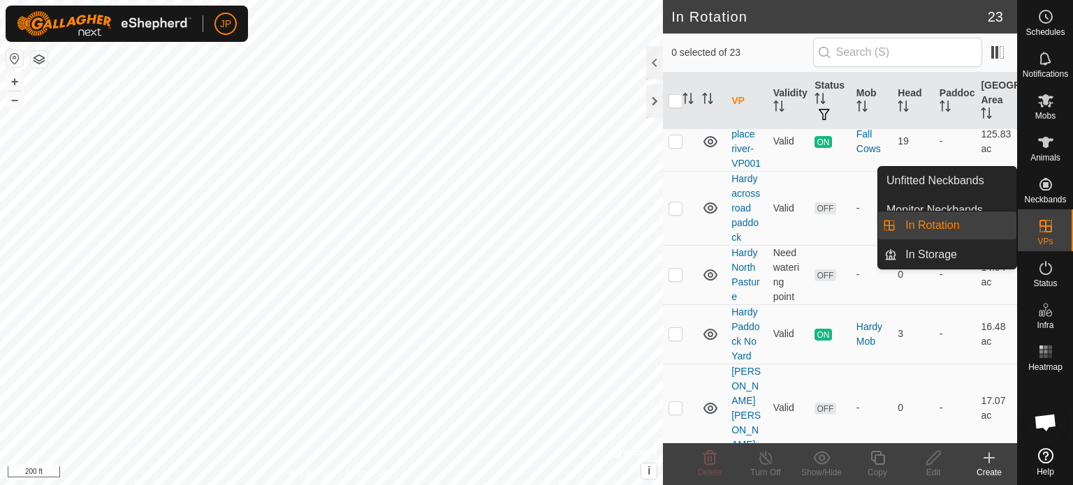
click at [954, 225] on link "In Rotation" at bounding box center [956, 226] width 119 height 28
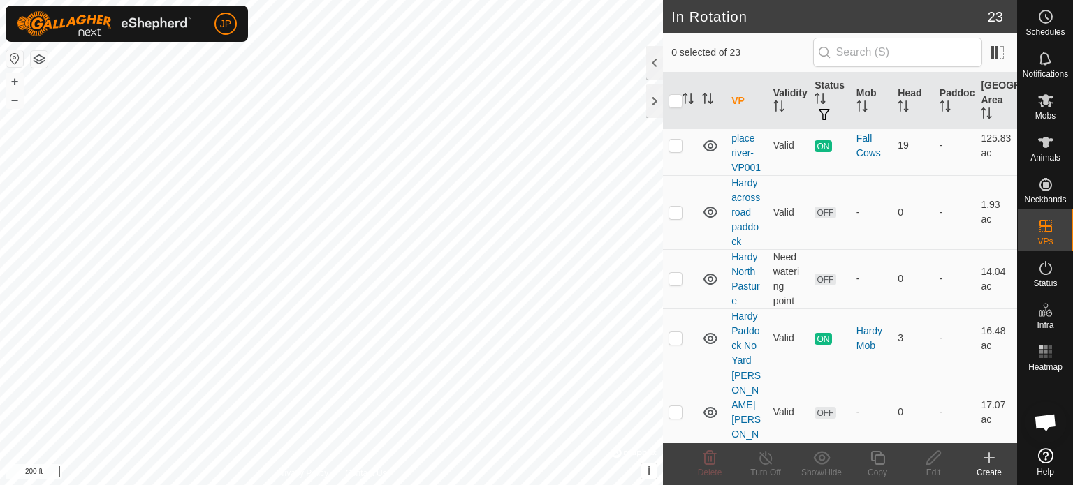
scroll to position [883, 0]
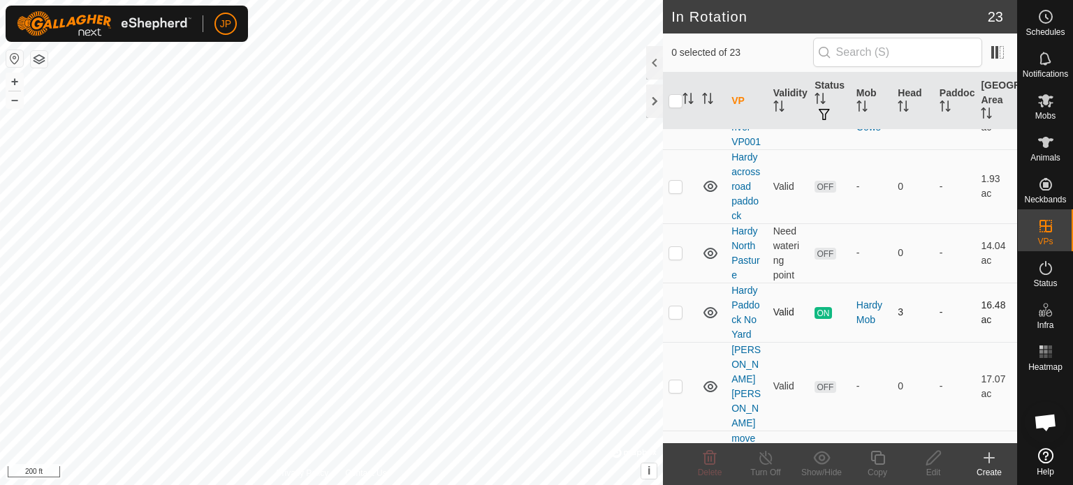
click at [676, 307] on p-checkbox at bounding box center [675, 312] width 14 height 11
checkbox input "true"
click at [767, 461] on line at bounding box center [765, 458] width 11 height 11
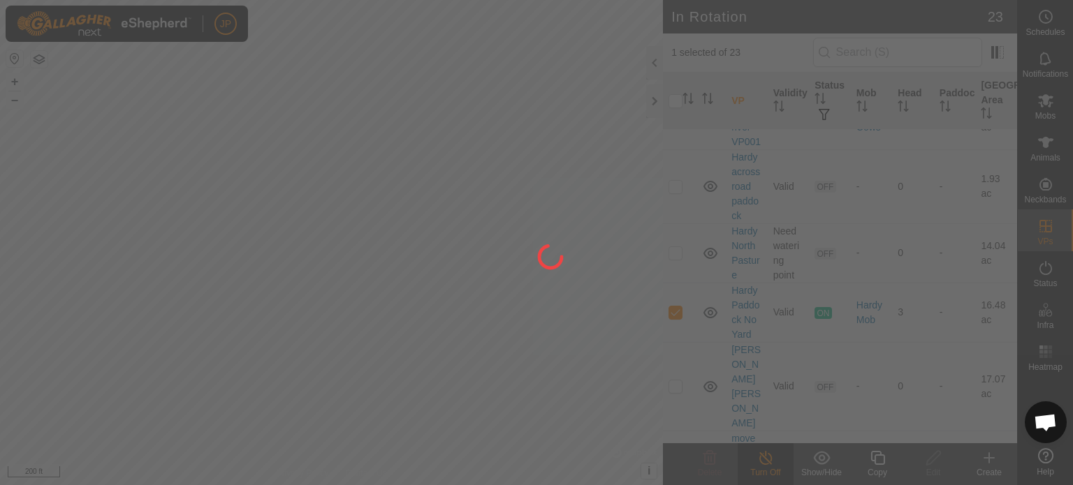
click at [767, 461] on div at bounding box center [536, 242] width 1073 height 485
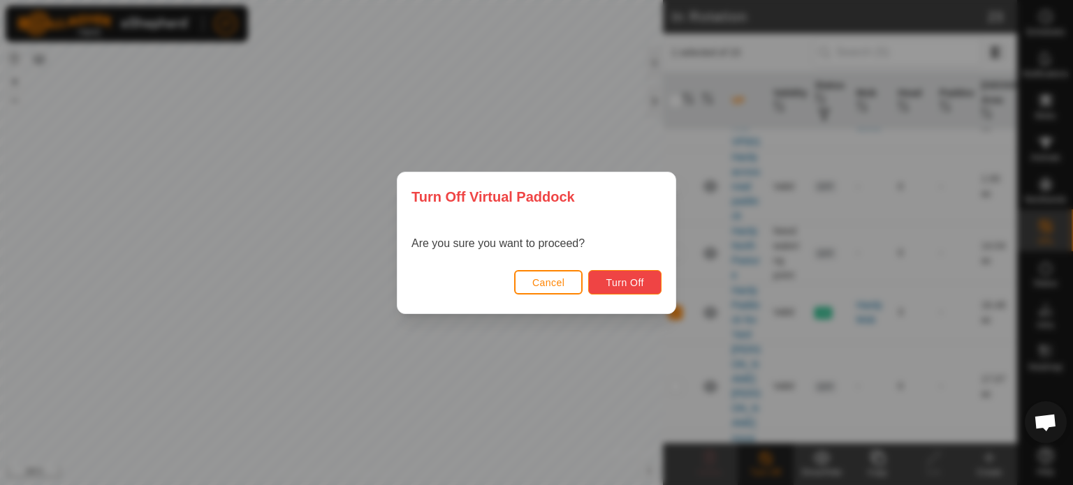
click at [630, 282] on span "Turn Off" at bounding box center [624, 282] width 38 height 11
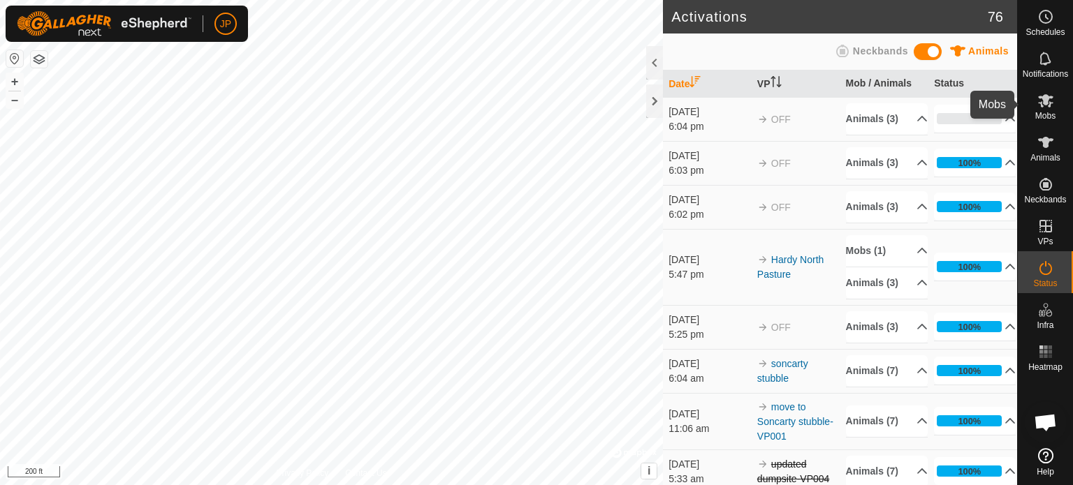
click at [1046, 100] on icon at bounding box center [1045, 100] width 15 height 13
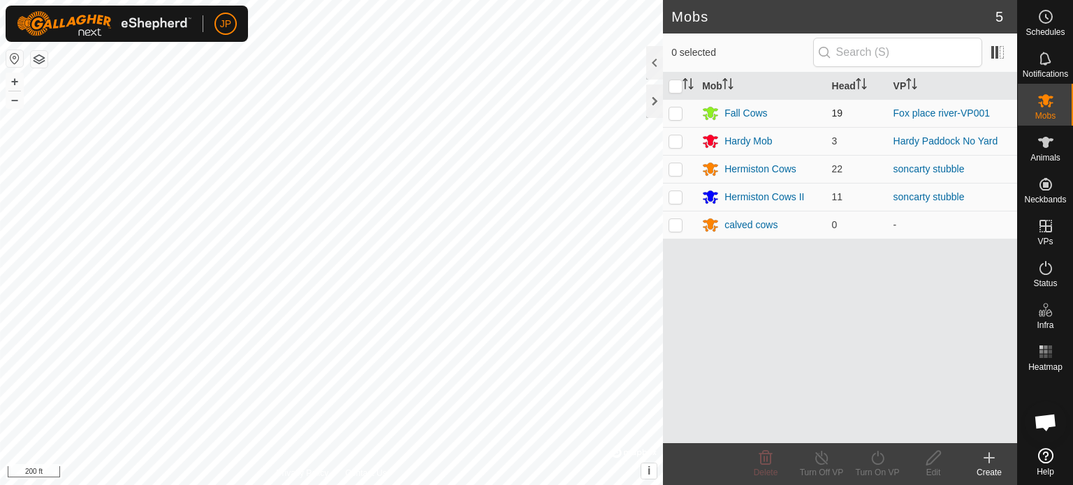
click at [830, 119] on td "19" at bounding box center [856, 113] width 61 height 28
click at [746, 137] on div "Hardy Mob" at bounding box center [747, 141] width 47 height 15
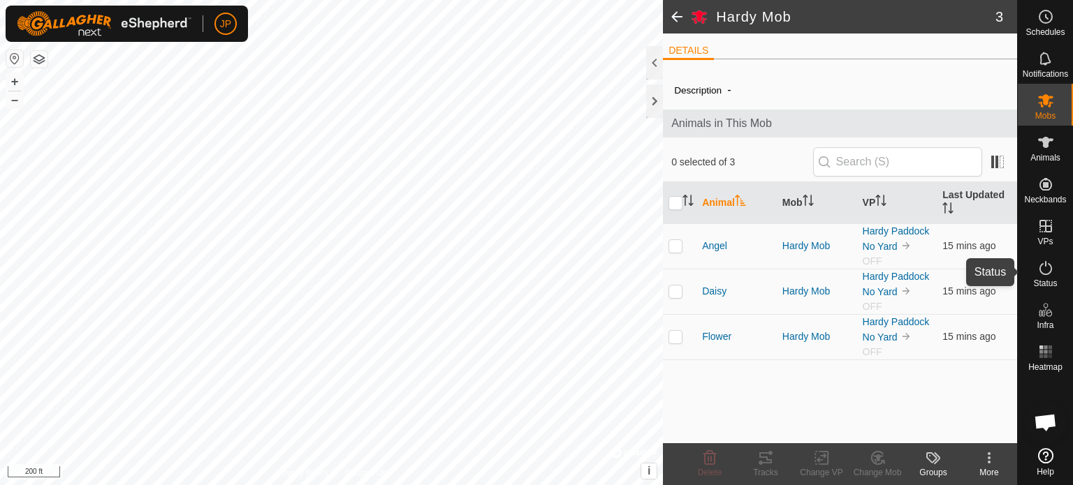
click at [1039, 275] on icon at bounding box center [1045, 268] width 17 height 17
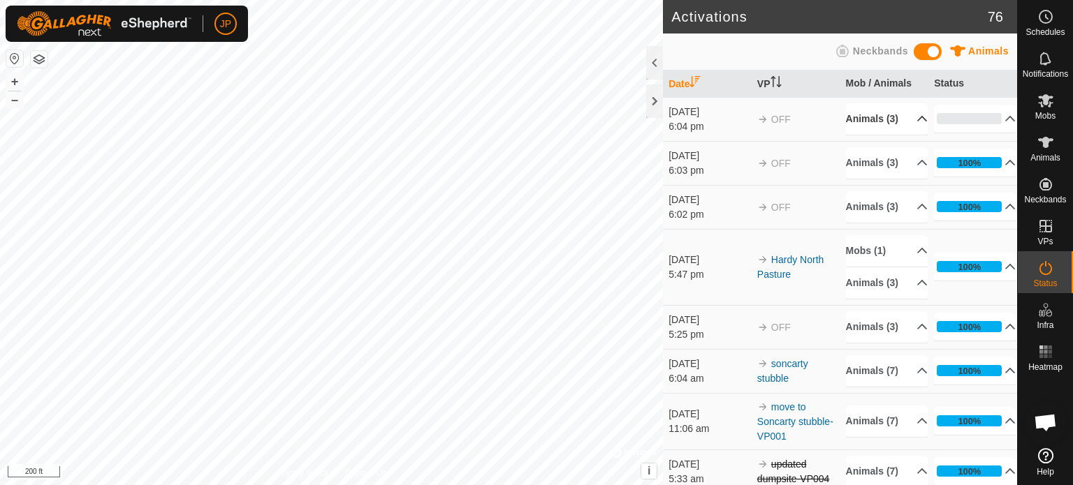
click at [869, 114] on p-accordion-header "Animals (3)" at bounding box center [887, 118] width 82 height 31
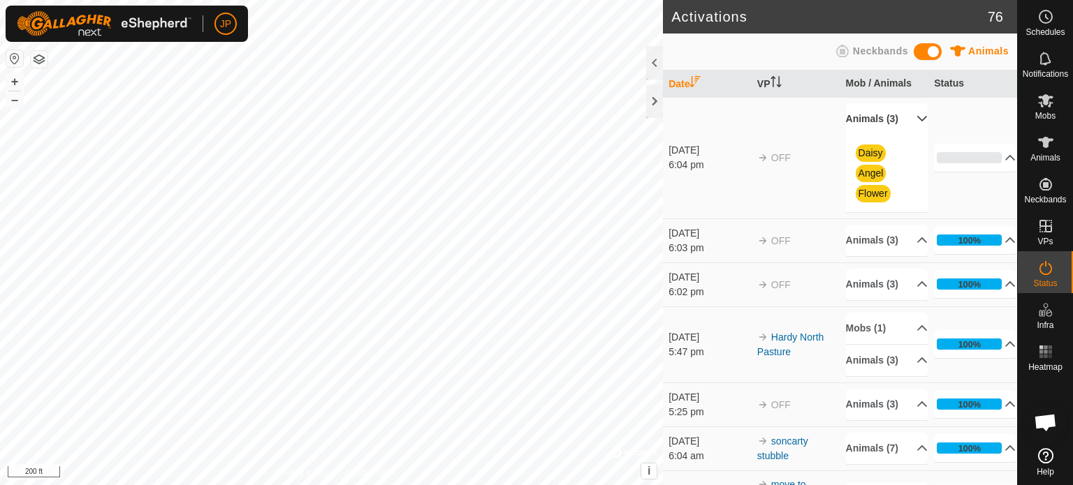
click at [869, 114] on p-accordion-header "Animals (3)" at bounding box center [887, 118] width 82 height 31
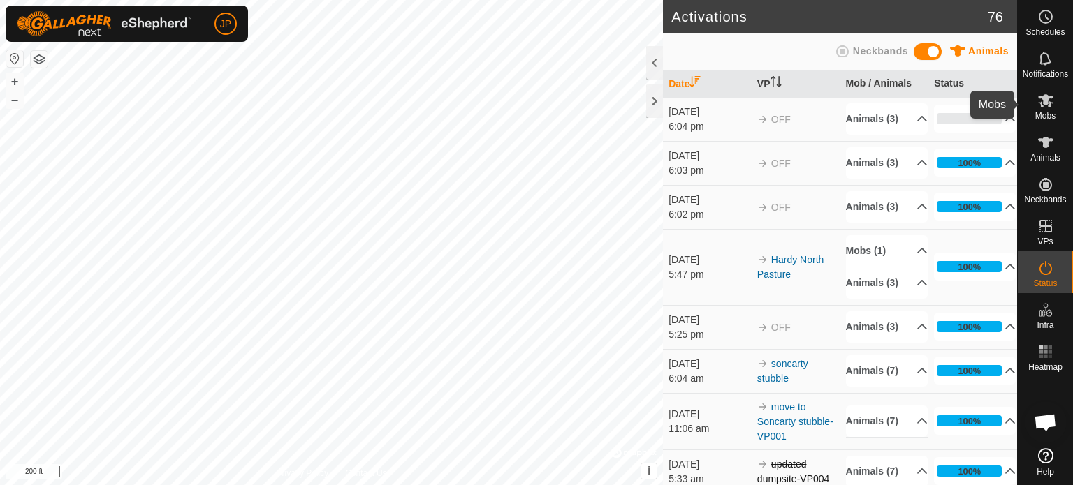
click at [1050, 99] on icon at bounding box center [1045, 100] width 17 height 17
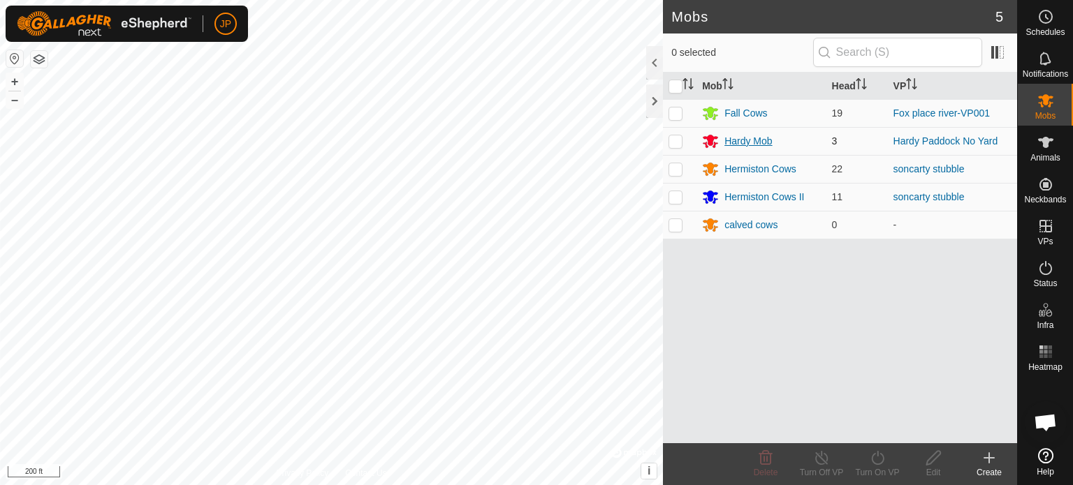
click at [742, 139] on div "Hardy Mob" at bounding box center [747, 141] width 47 height 15
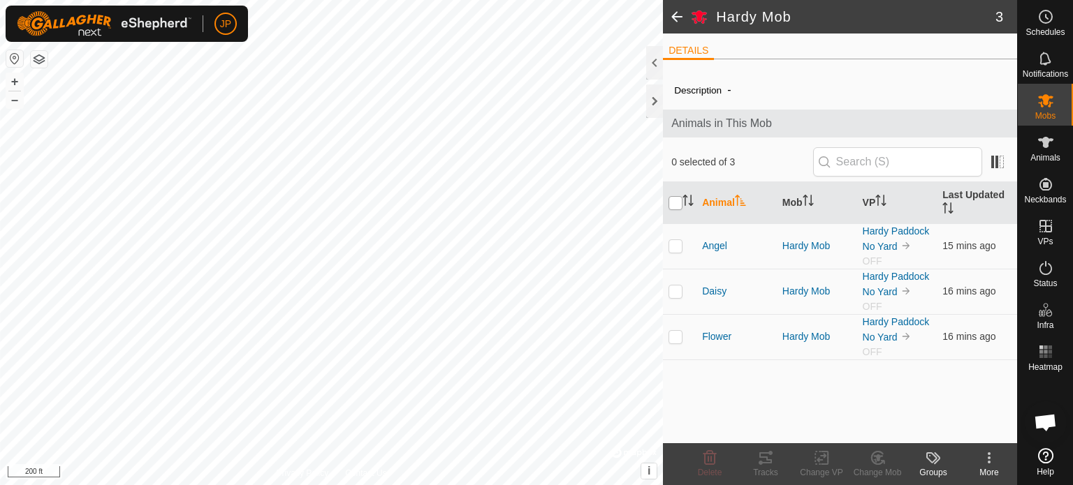
click at [672, 203] on input "checkbox" at bounding box center [675, 203] width 14 height 14
checkbox input "true"
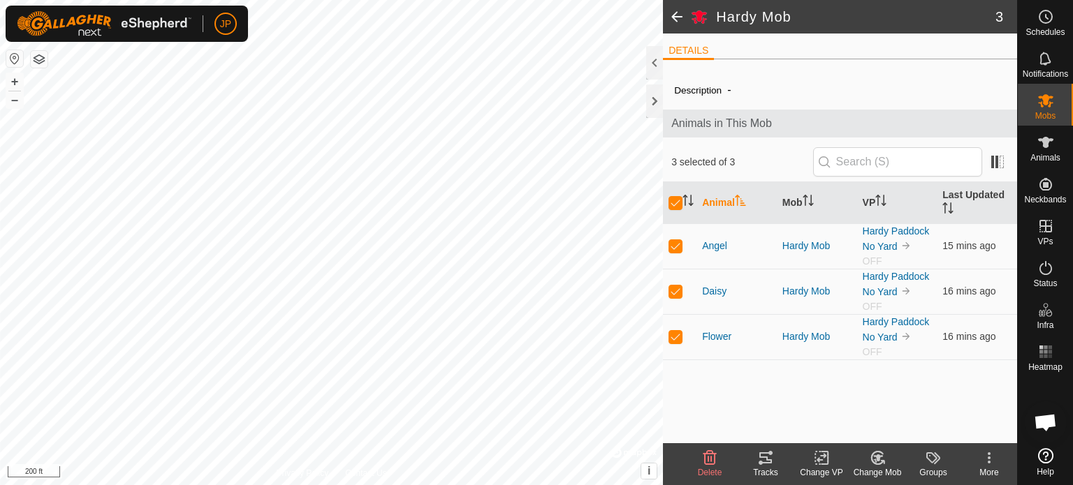
click at [821, 457] on icon at bounding box center [821, 458] width 17 height 17
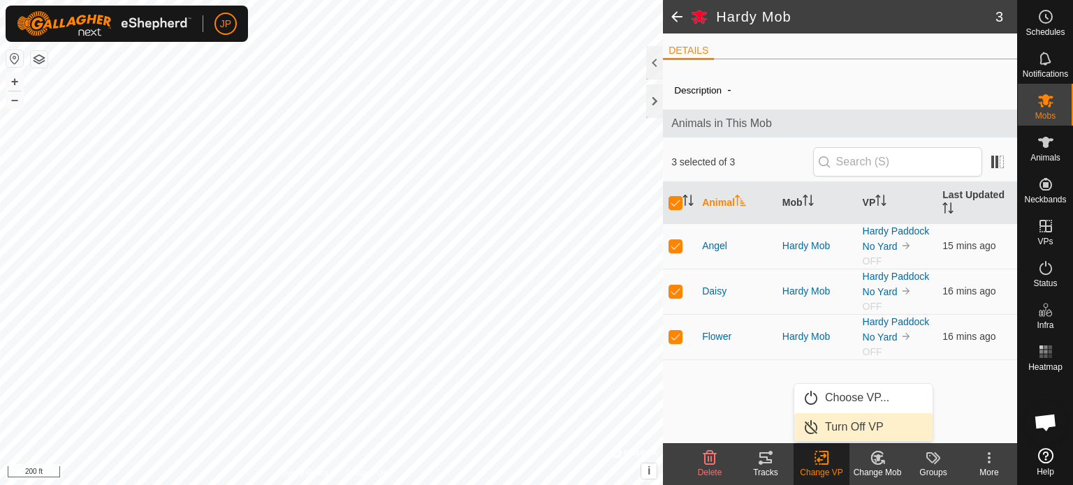
click at [856, 425] on link "Turn Off VP" at bounding box center [863, 427] width 138 height 28
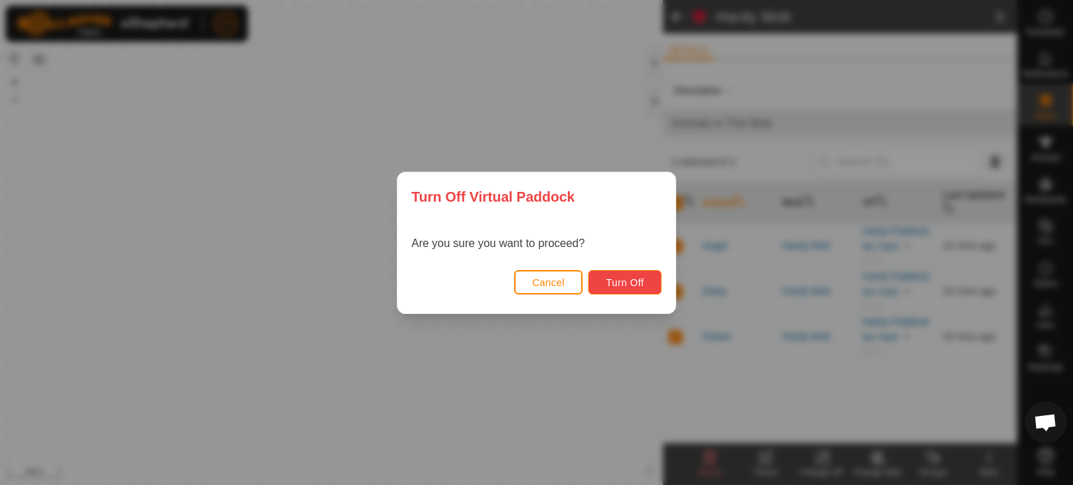
click at [617, 284] on span "Turn Off" at bounding box center [624, 282] width 38 height 11
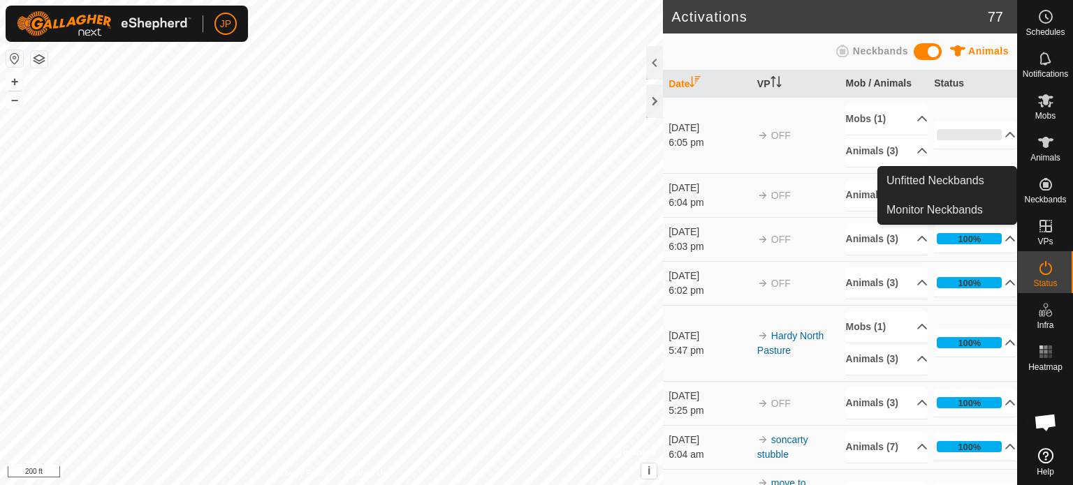
click at [1047, 186] on icon at bounding box center [1045, 184] width 17 height 17
click at [1045, 179] on icon at bounding box center [1045, 184] width 13 height 13
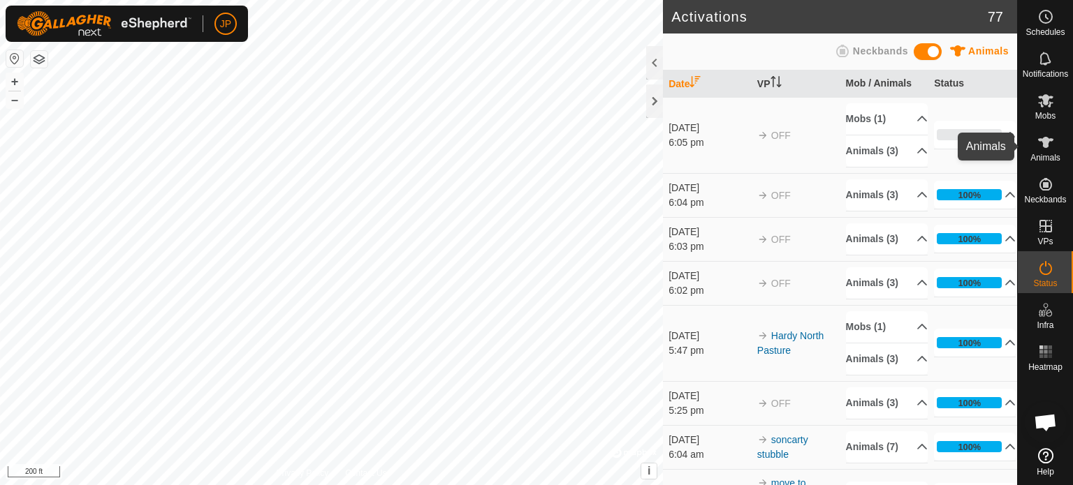
click at [1045, 147] on icon at bounding box center [1045, 142] width 15 height 11
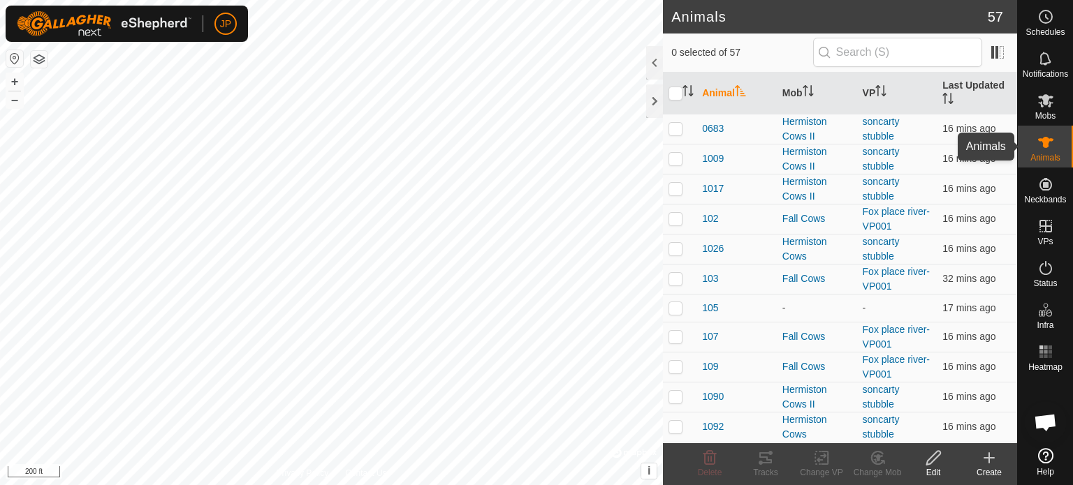
click at [1045, 147] on icon at bounding box center [1045, 142] width 15 height 11
click at [1045, 100] on icon at bounding box center [1045, 100] width 15 height 13
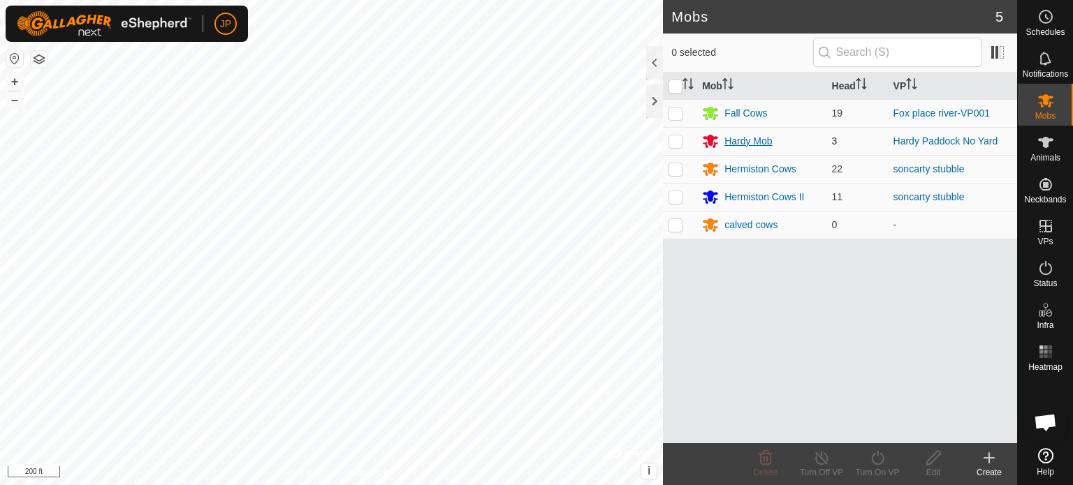
click at [737, 140] on div "Hardy Mob" at bounding box center [747, 141] width 47 height 15
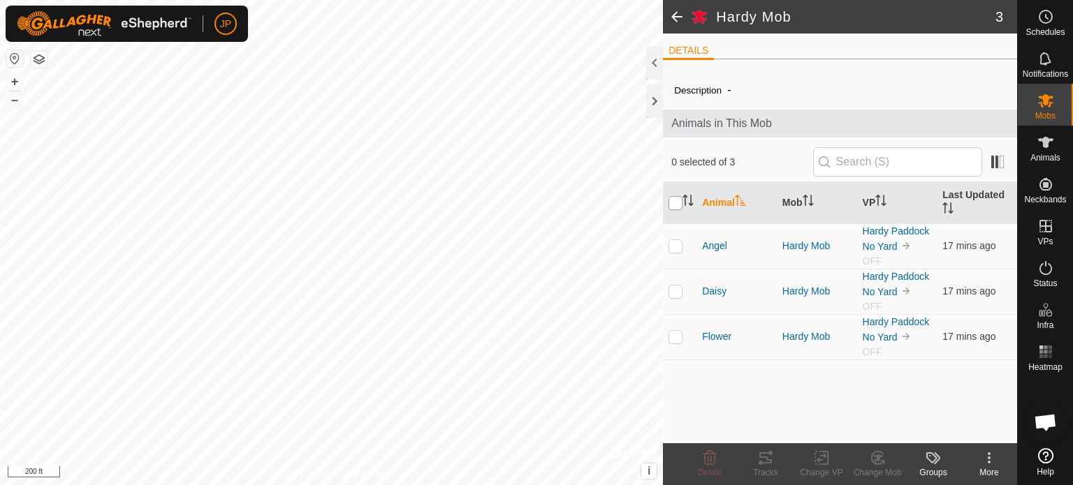
click at [672, 196] on input "checkbox" at bounding box center [675, 203] width 14 height 14
checkbox input "true"
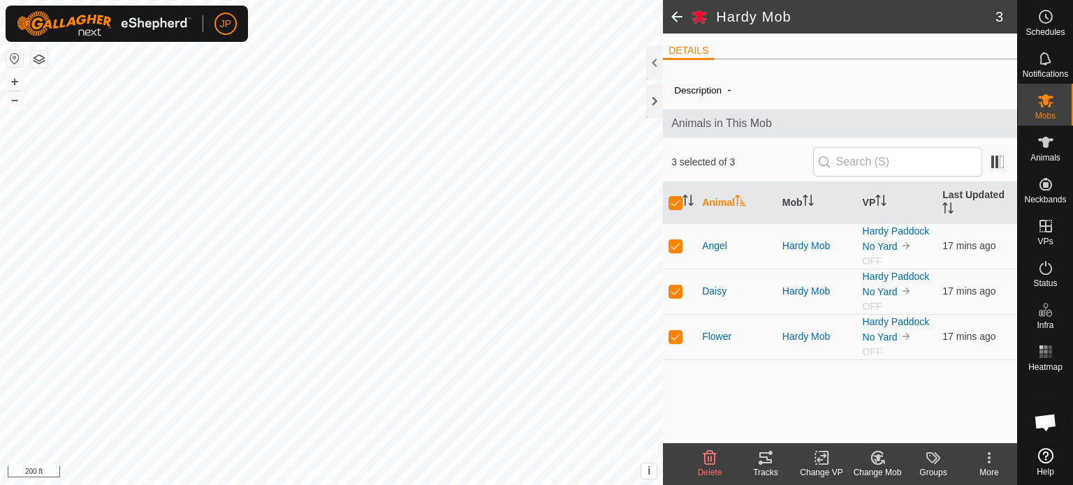
click at [982, 460] on icon at bounding box center [988, 458] width 17 height 17
click at [969, 339] on div "Description - Animals in This Mob 3 selected of 3 Animal Mob VP Last Updated An…" at bounding box center [840, 257] width 354 height 373
click at [718, 245] on td "Angel" at bounding box center [736, 245] width 80 height 45
click at [714, 241] on span "Angel" at bounding box center [714, 246] width 25 height 15
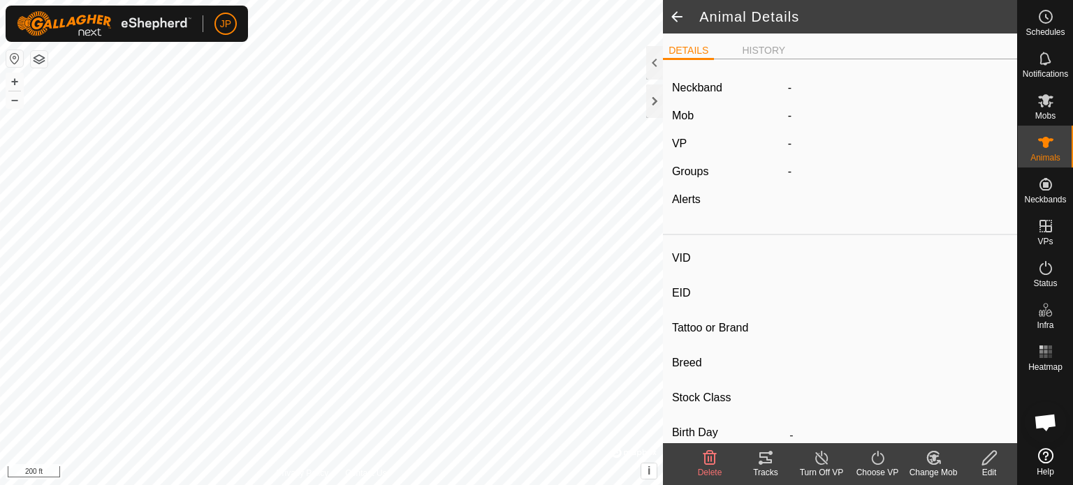
type input "Angel"
type input "-"
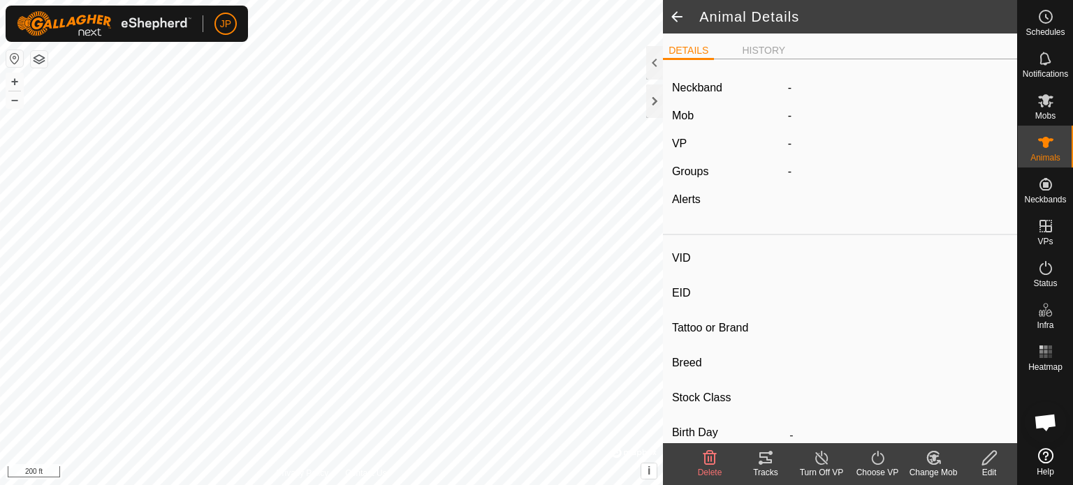
type input "0 kg"
type input "-"
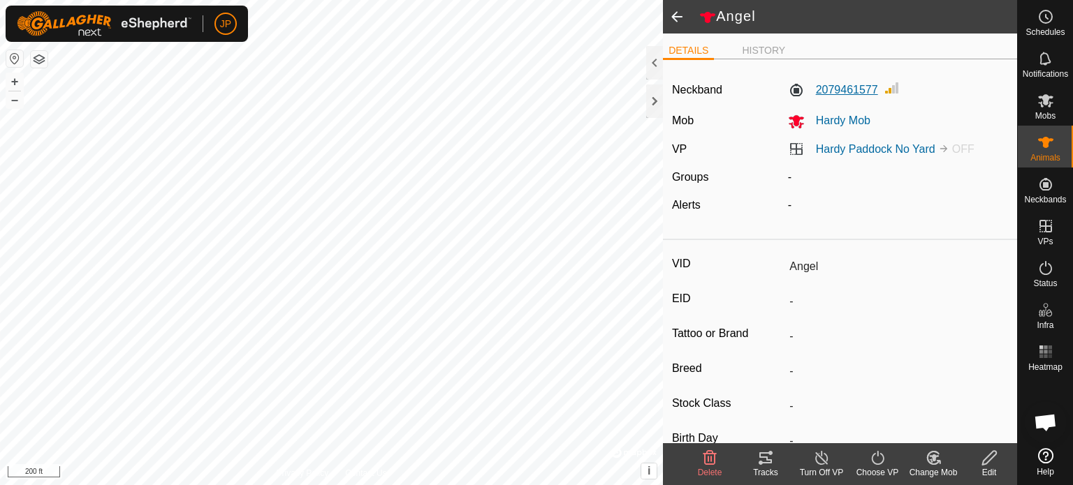
click at [837, 87] on label "2079461577" at bounding box center [833, 90] width 90 height 17
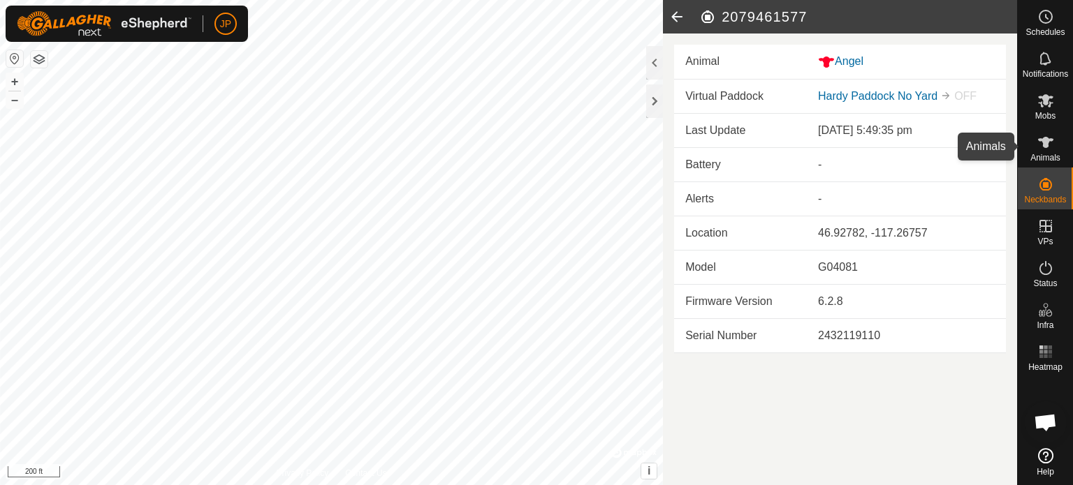
click at [1047, 145] on icon at bounding box center [1045, 142] width 15 height 11
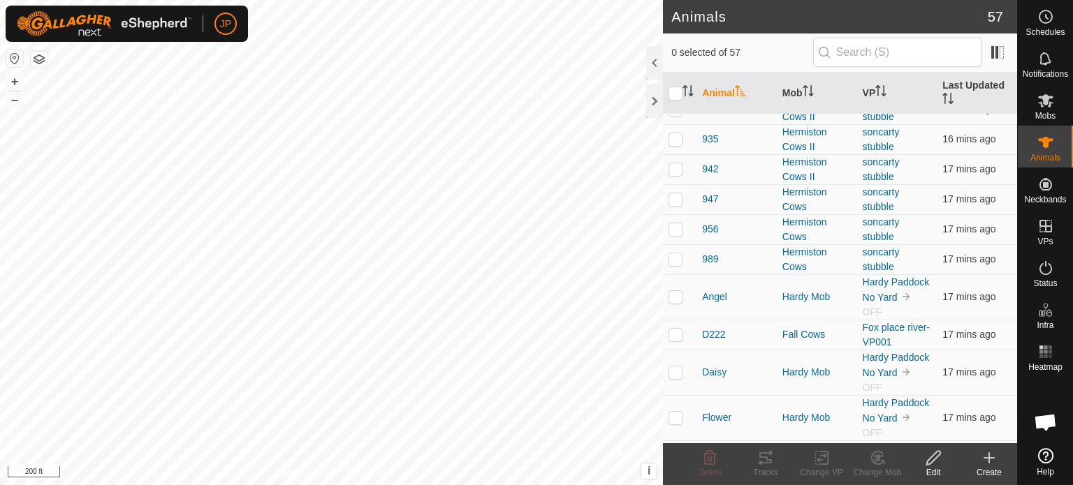
scroll to position [1402, 0]
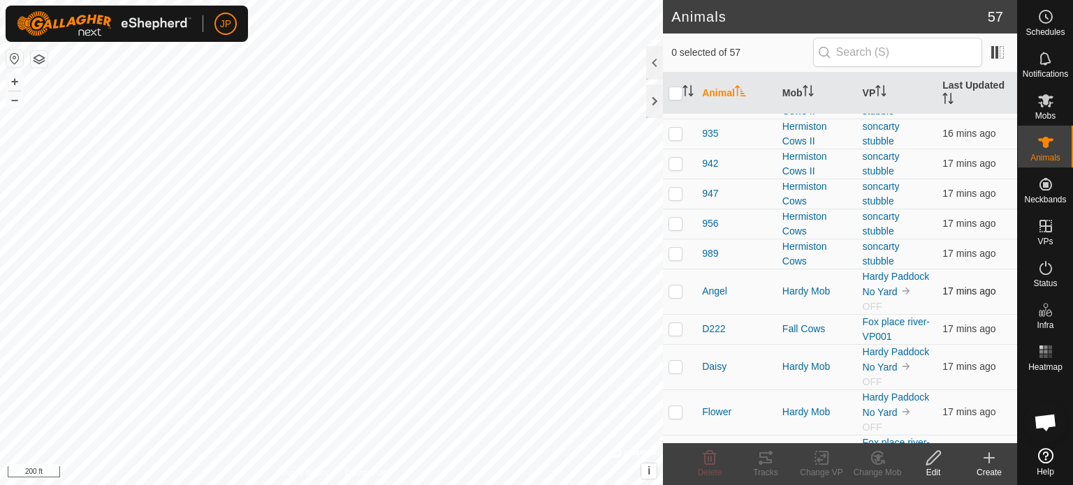
click at [675, 286] on p-checkbox at bounding box center [675, 291] width 14 height 11
checkbox input "false"
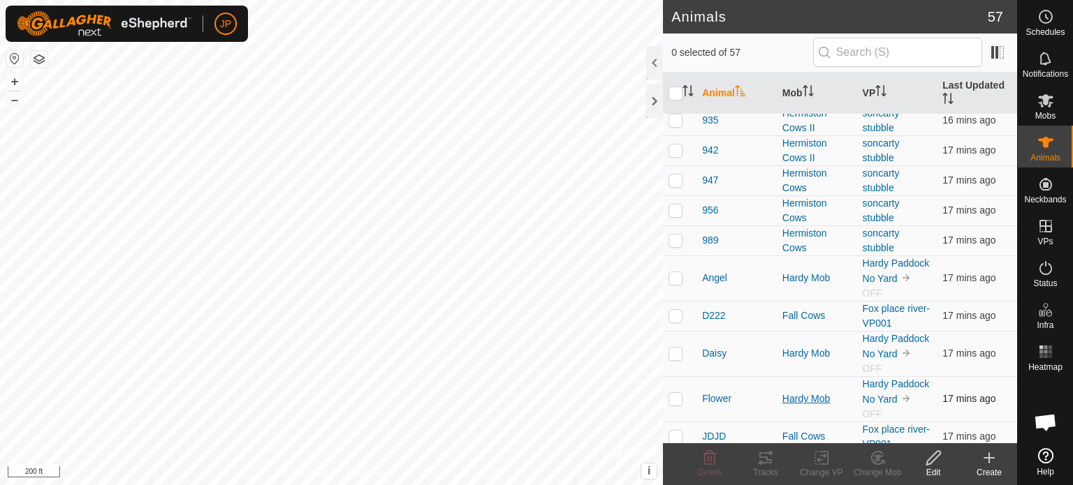
click at [805, 392] on div "Hardy Mob" at bounding box center [816, 399] width 69 height 15
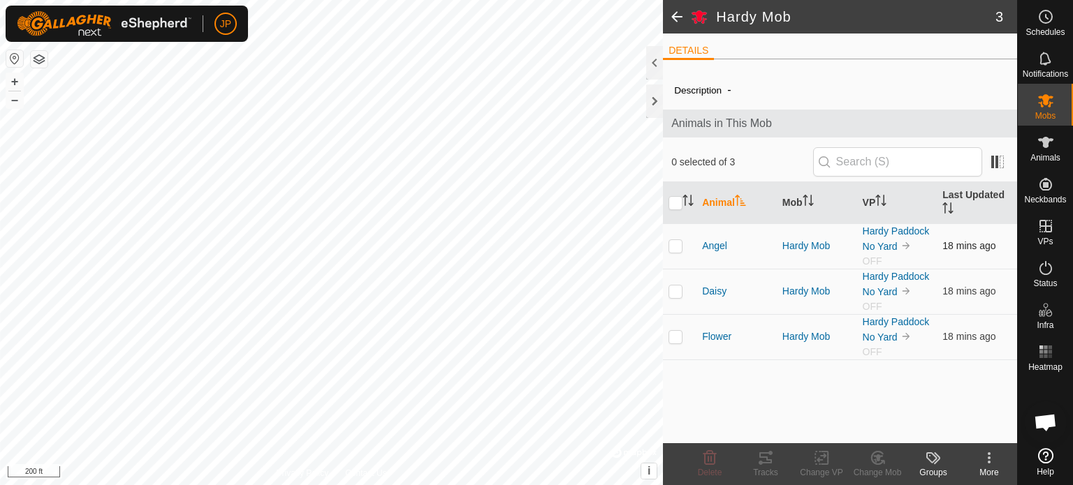
click at [673, 231] on td at bounding box center [680, 245] width 34 height 45
click at [676, 240] on p-checkbox at bounding box center [675, 245] width 14 height 11
checkbox input "false"
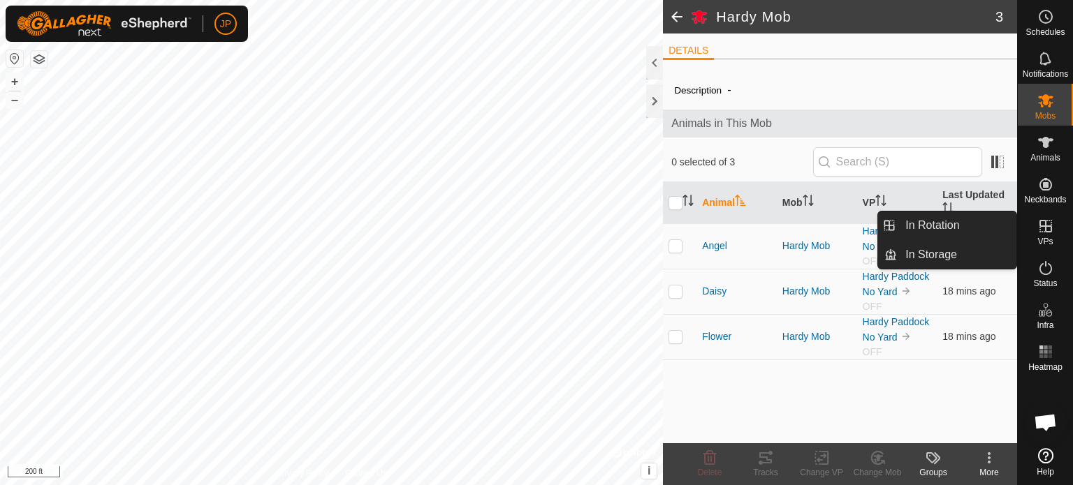
click at [1047, 226] on icon at bounding box center [1045, 226] width 13 height 13
click at [925, 229] on link "In Rotation" at bounding box center [956, 226] width 119 height 28
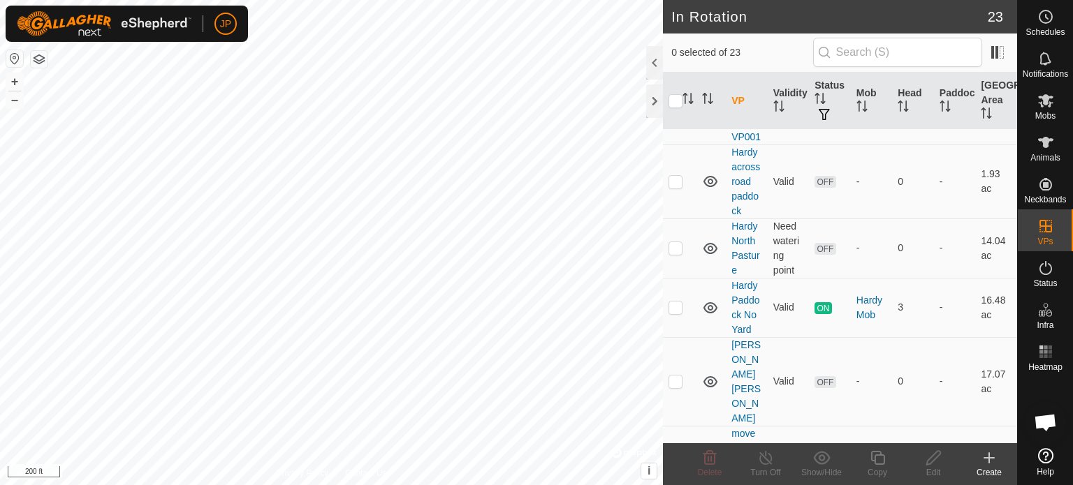
scroll to position [895, 0]
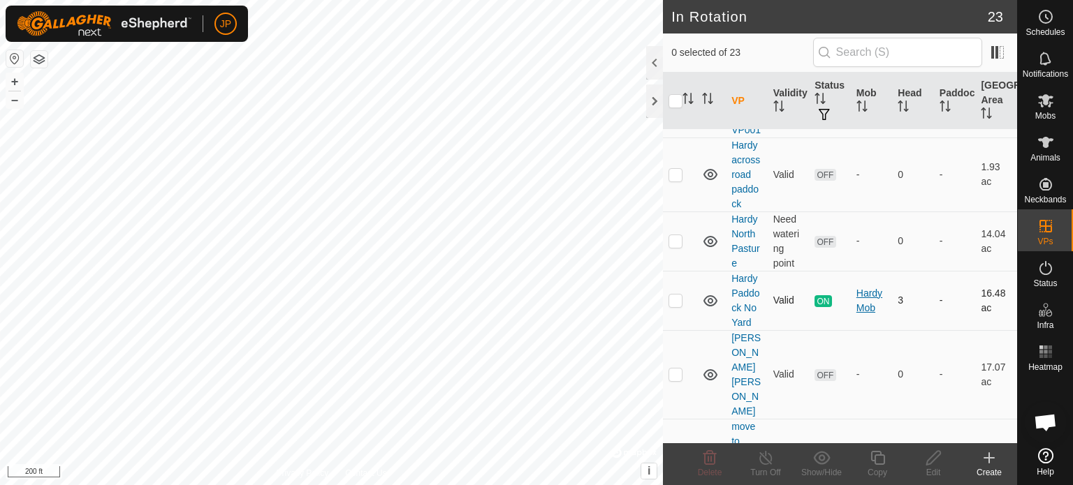
click at [867, 286] on div "Hardy Mob" at bounding box center [871, 300] width 31 height 29
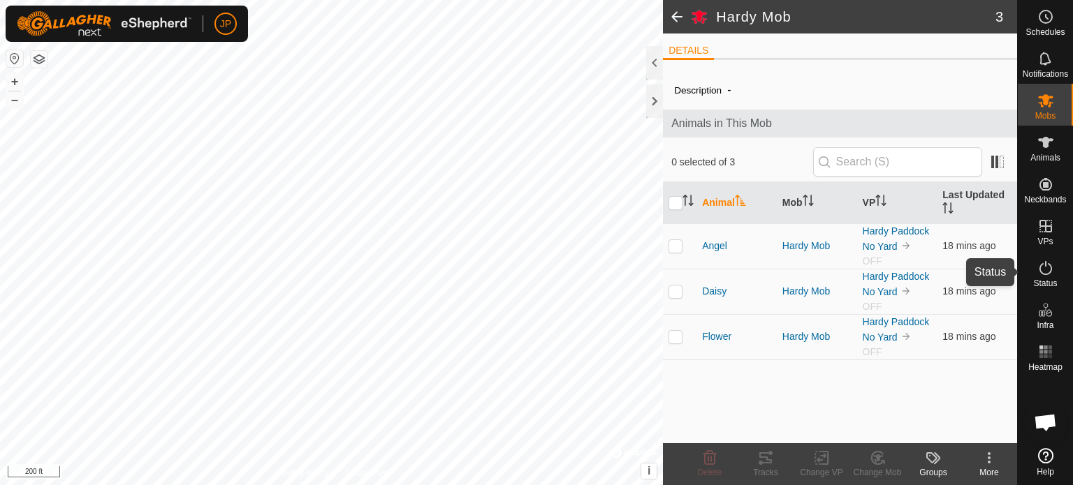
click at [1047, 270] on icon at bounding box center [1045, 268] width 17 height 17
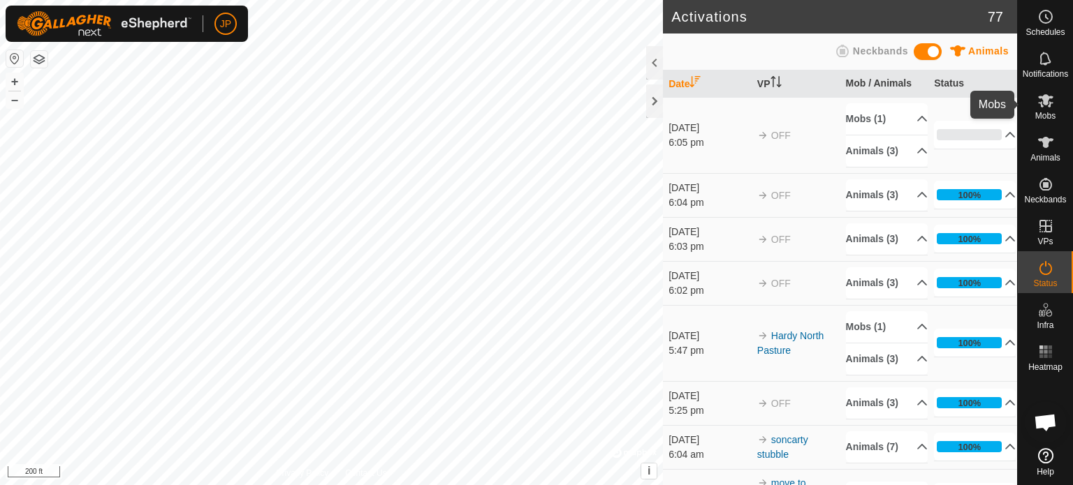
click at [1047, 92] on icon at bounding box center [1045, 100] width 17 height 17
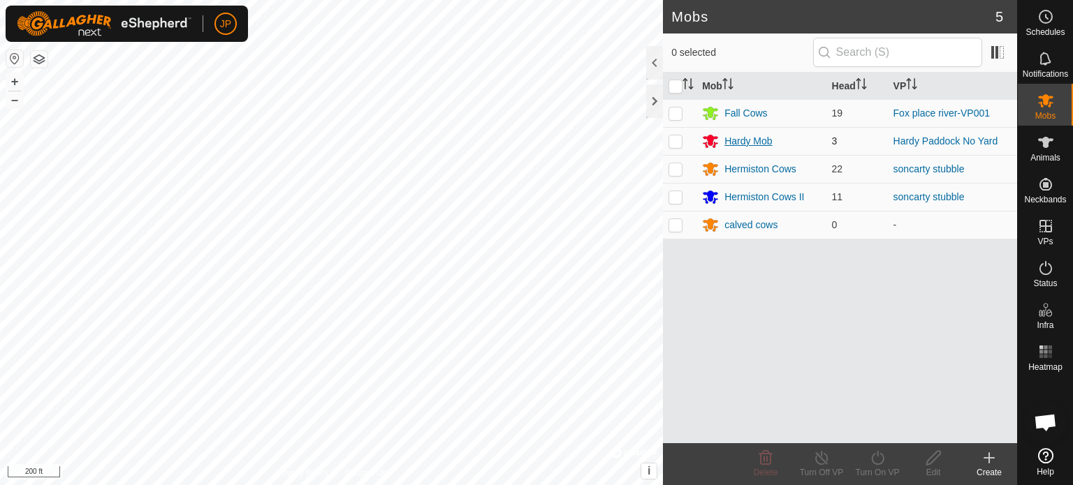
click at [740, 136] on div "Hardy Mob" at bounding box center [747, 141] width 47 height 15
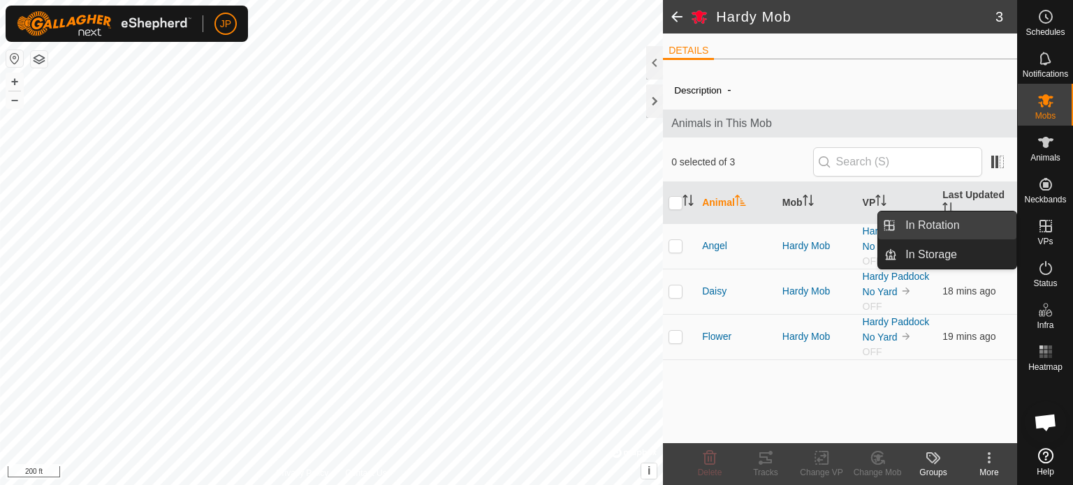
click at [965, 222] on link "In Rotation" at bounding box center [956, 226] width 119 height 28
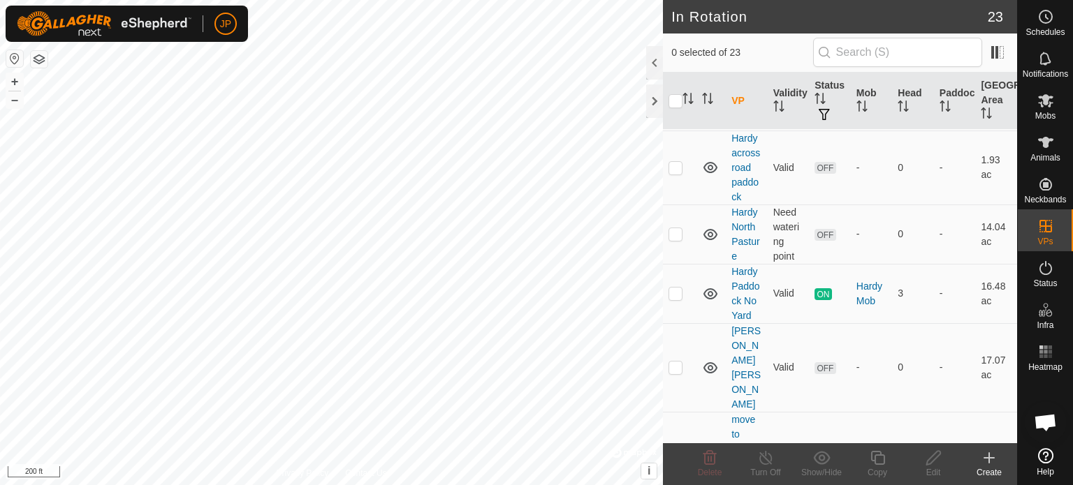
scroll to position [912, 0]
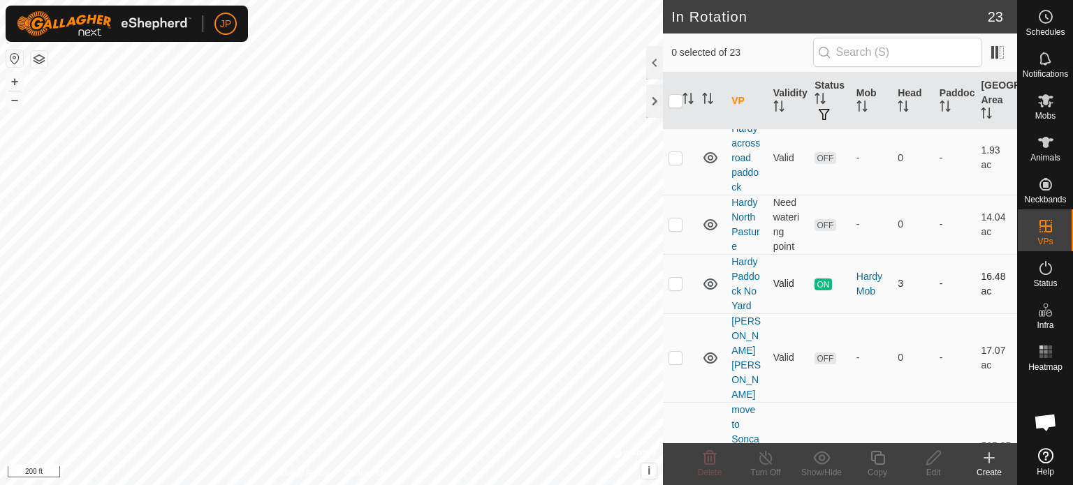
click at [677, 278] on p-checkbox at bounding box center [675, 283] width 14 height 11
click at [675, 278] on p-checkbox at bounding box center [675, 283] width 14 height 11
checkbox input "false"
click at [1044, 108] on icon at bounding box center [1045, 100] width 17 height 17
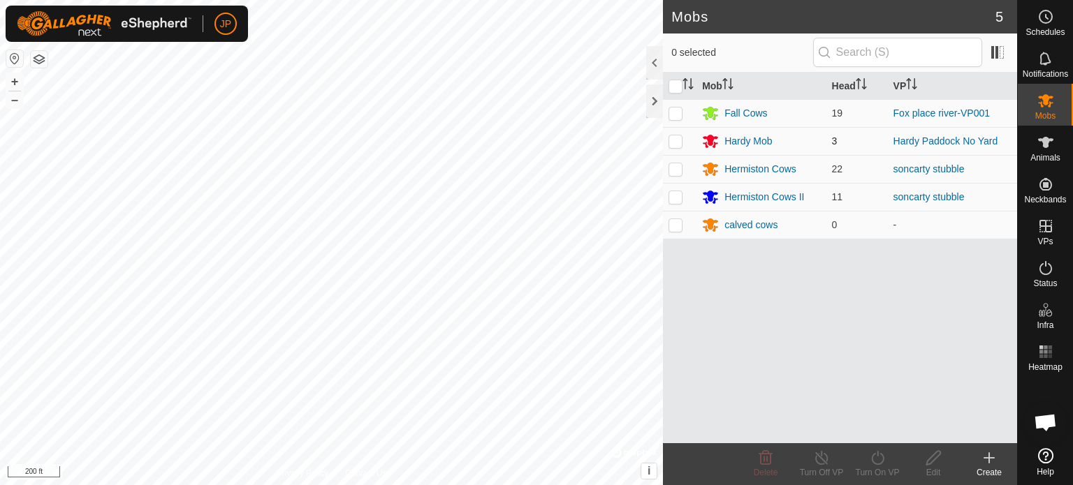
click at [675, 141] on p-checkbox at bounding box center [675, 140] width 14 height 11
checkbox input "true"
click at [757, 143] on div "Hardy Mob" at bounding box center [747, 141] width 47 height 15
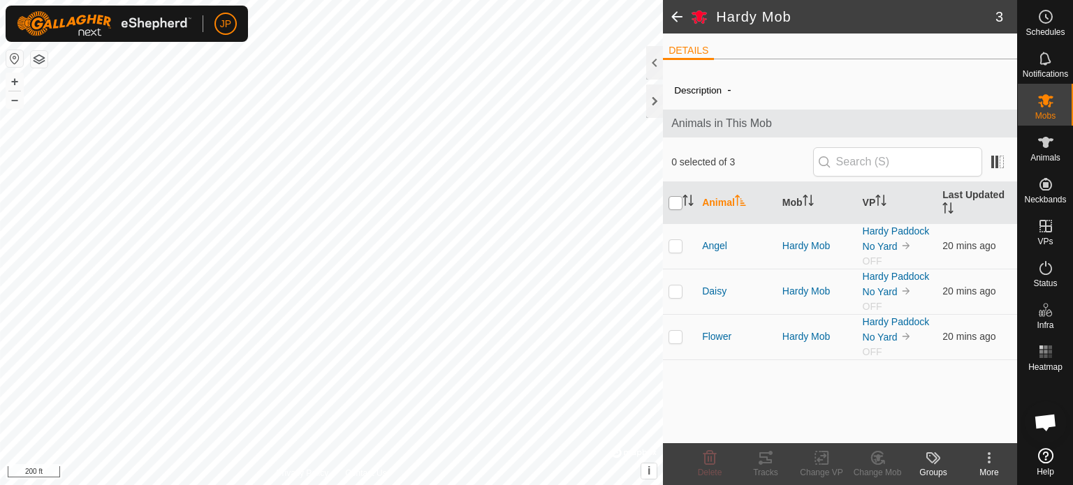
click at [674, 202] on input "checkbox" at bounding box center [675, 203] width 14 height 14
checkbox input "true"
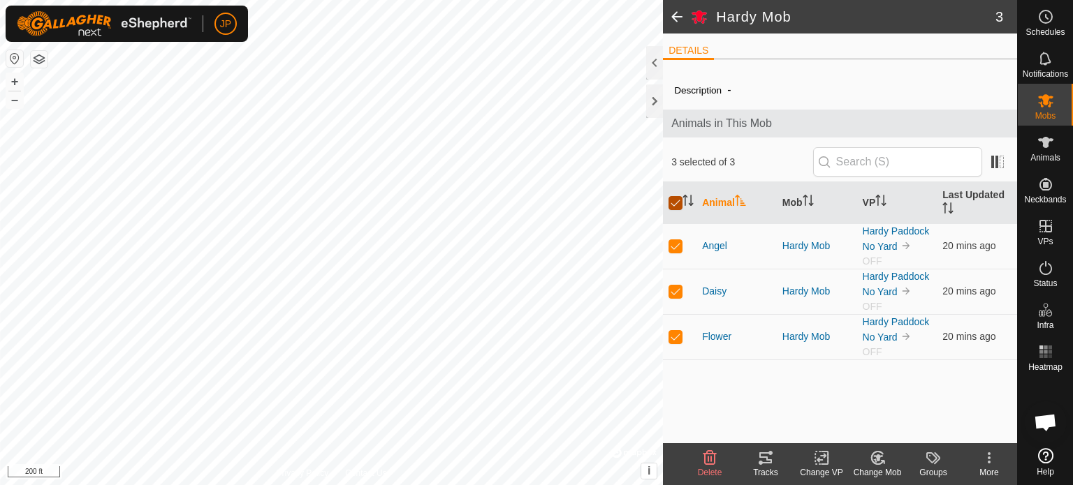
click at [673, 205] on input "checkbox" at bounding box center [675, 203] width 14 height 14
checkbox input "false"
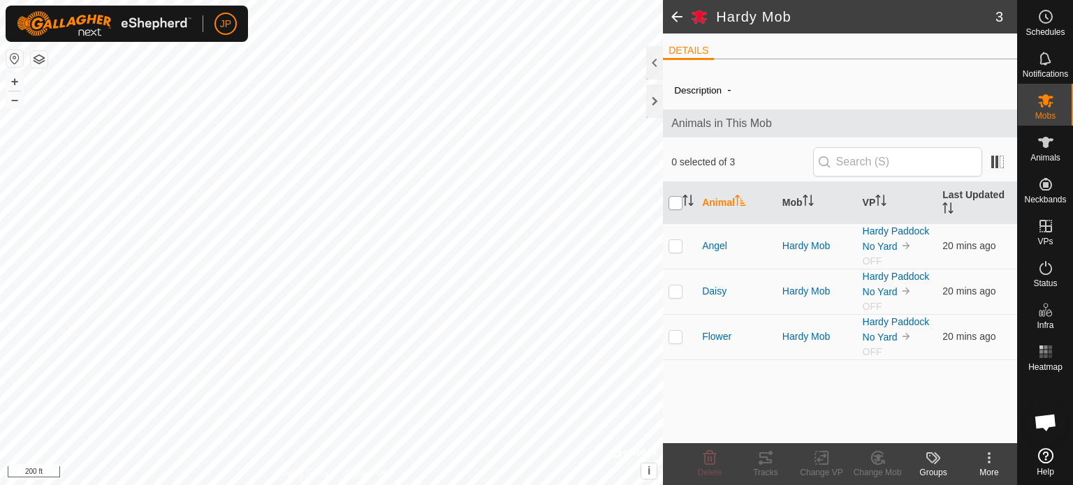
click at [674, 207] on input "checkbox" at bounding box center [675, 203] width 14 height 14
checkbox input "true"
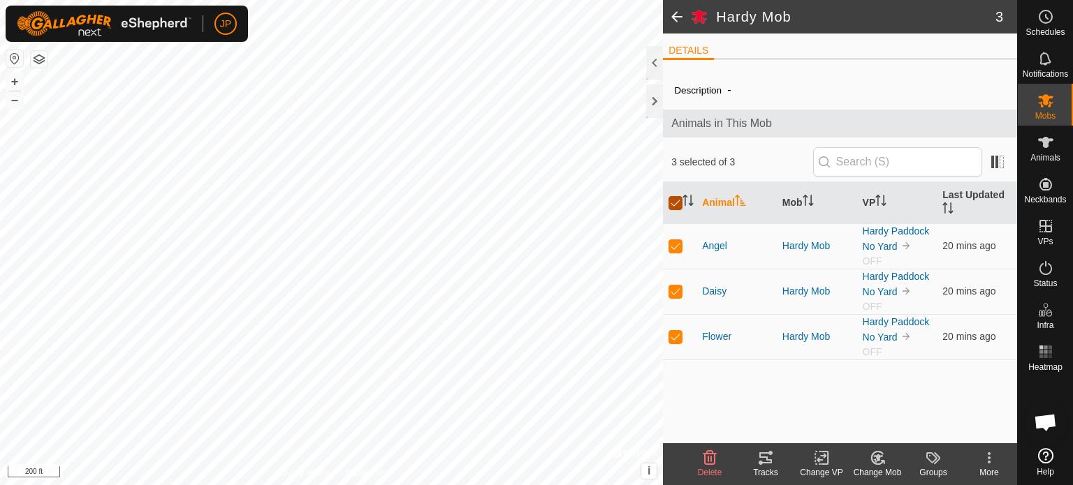
click at [679, 200] on input "checkbox" at bounding box center [675, 203] width 14 height 14
checkbox input "false"
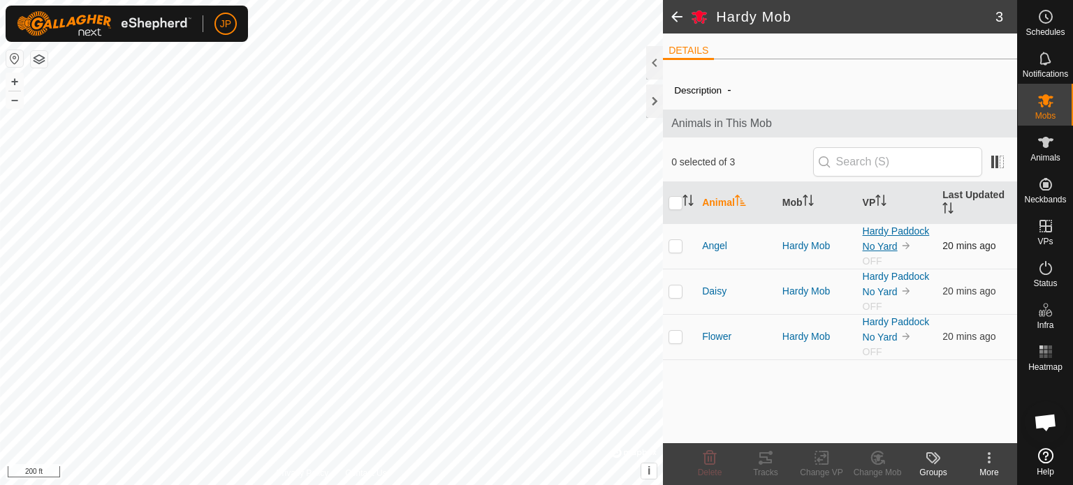
click at [881, 240] on link "Hardy Paddock No Yard" at bounding box center [895, 239] width 67 height 27
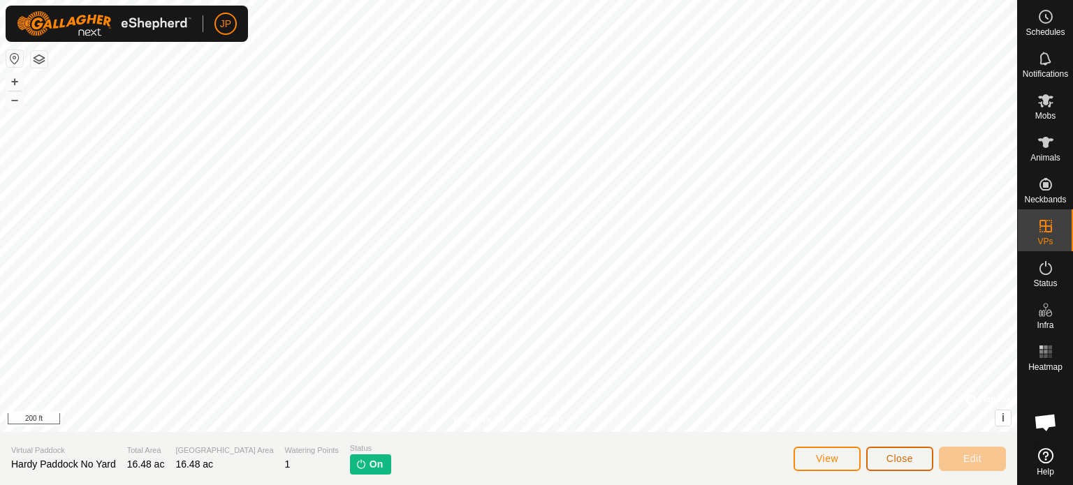
click at [888, 463] on span "Close" at bounding box center [899, 458] width 27 height 11
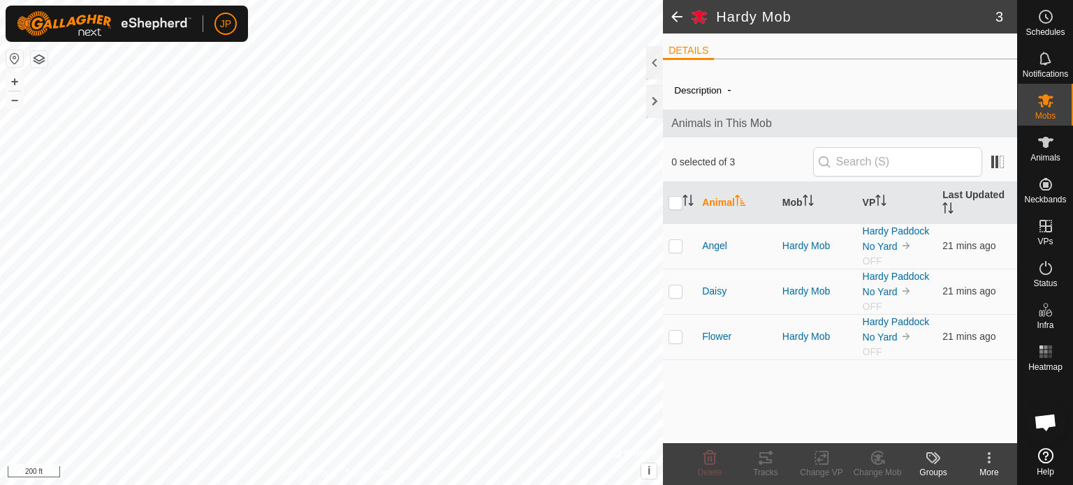
click at [790, 363] on div "Description - Animals in This Mob 0 selected of 3 Animal Mob VP Last Updated An…" at bounding box center [840, 257] width 354 height 373
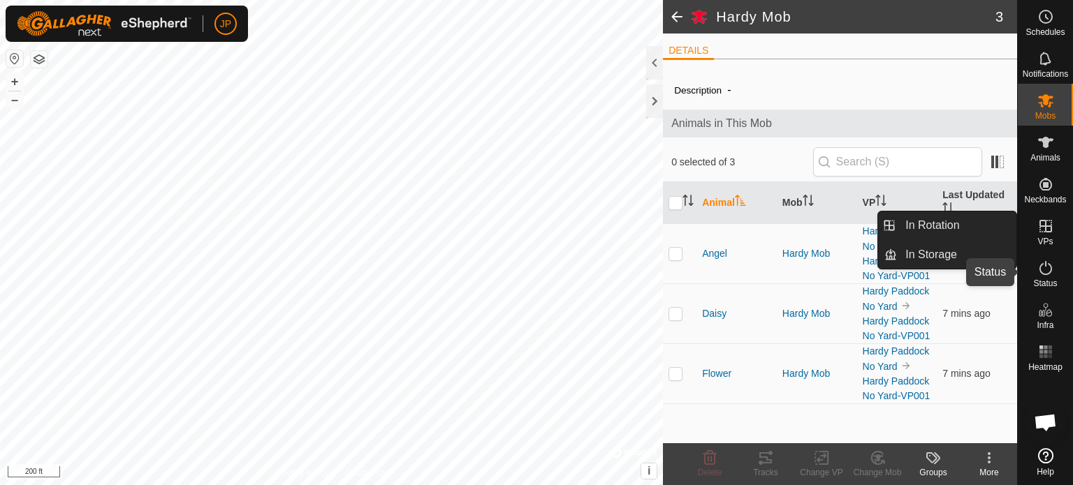
click at [1045, 267] on icon at bounding box center [1045, 268] width 17 height 17
